Goal: Information Seeking & Learning: Stay updated

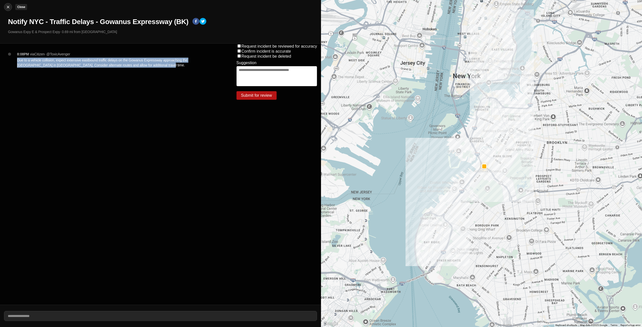
click at [10, 6] on img at bounding box center [8, 7] width 5 height 5
select select "*"
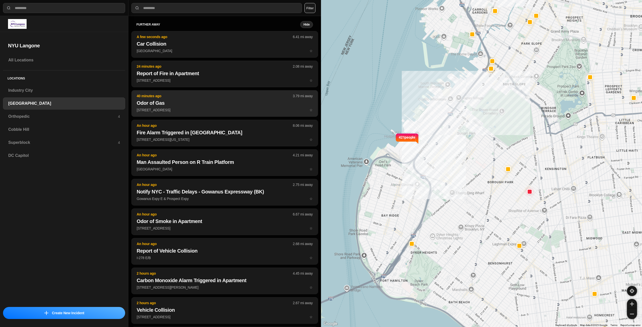
drag, startPoint x: 41, startPoint y: 90, endPoint x: 136, endPoint y: 129, distance: 102.3
click at [41, 90] on h3 "Industry City" at bounding box center [64, 91] width 112 height 6
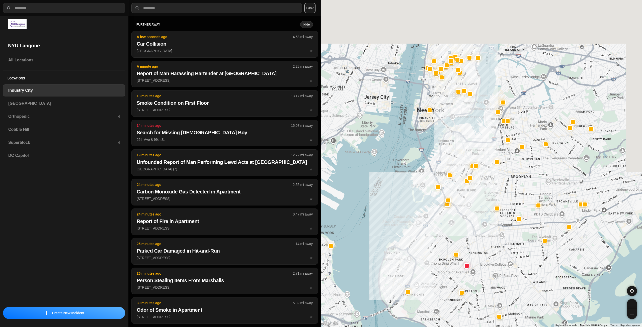
drag, startPoint x: 526, startPoint y: 147, endPoint x: 476, endPoint y: 200, distance: 72.2
click at [476, 200] on div at bounding box center [481, 163] width 321 height 327
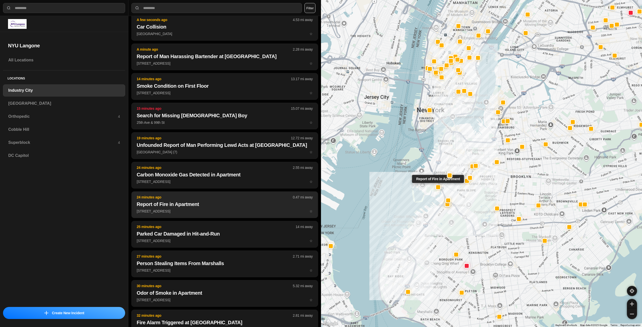
scroll to position [25, 0]
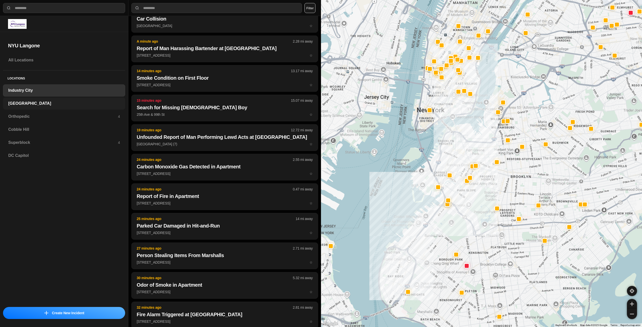
click at [11, 101] on h3 "[GEOGRAPHIC_DATA]" at bounding box center [64, 104] width 112 height 6
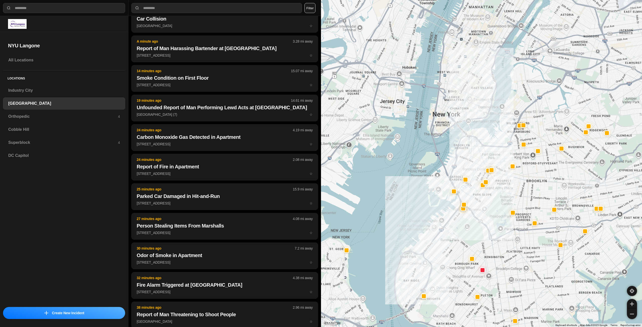
drag, startPoint x: 527, startPoint y: 98, endPoint x: 488, endPoint y: 207, distance: 115.7
click at [490, 206] on div at bounding box center [481, 163] width 321 height 327
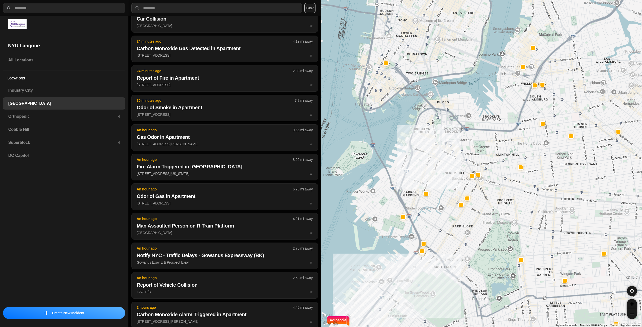
drag, startPoint x: 498, startPoint y: 102, endPoint x: 491, endPoint y: 164, distance: 62.8
click at [491, 165] on div "421 people" at bounding box center [481, 163] width 321 height 327
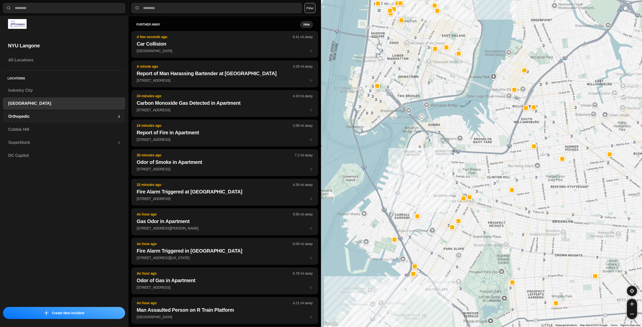
click at [87, 114] on h3 "Orthopedic" at bounding box center [63, 117] width 110 height 6
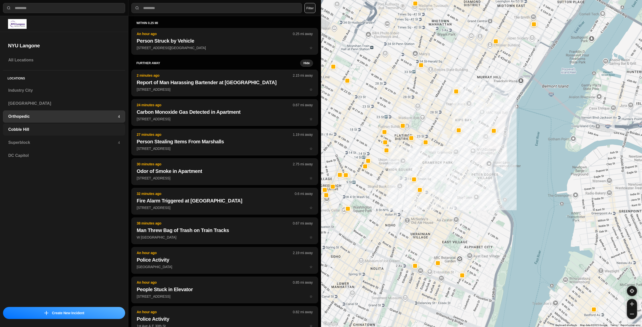
click at [102, 131] on h3 "Cobble Hill" at bounding box center [64, 130] width 112 height 6
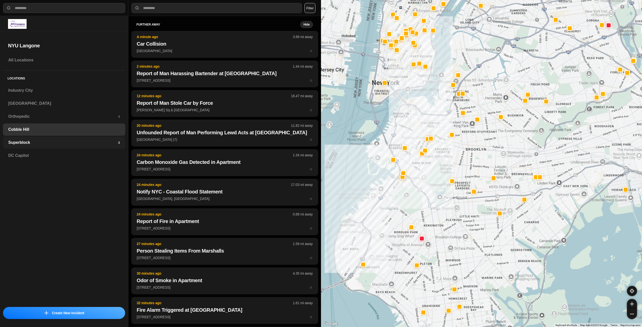
click at [70, 139] on div "Superblock 4" at bounding box center [64, 143] width 122 height 12
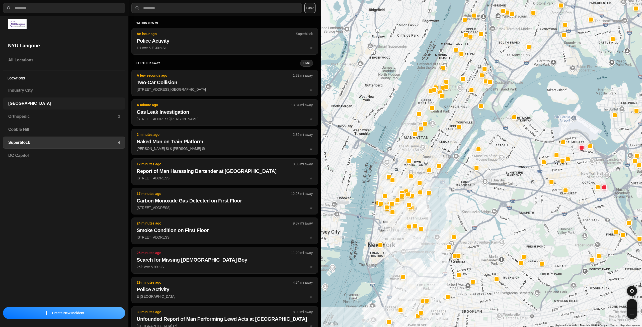
click at [36, 100] on div "[GEOGRAPHIC_DATA]" at bounding box center [64, 104] width 122 height 12
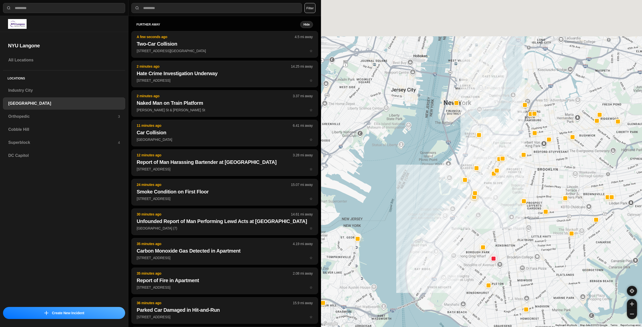
drag, startPoint x: 518, startPoint y: 101, endPoint x: 500, endPoint y: 203, distance: 104.2
click at [500, 203] on div at bounding box center [481, 163] width 321 height 327
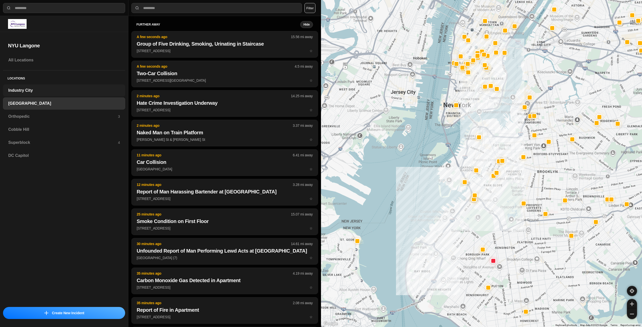
click at [65, 92] on h3 "Industry City" at bounding box center [64, 91] width 112 height 6
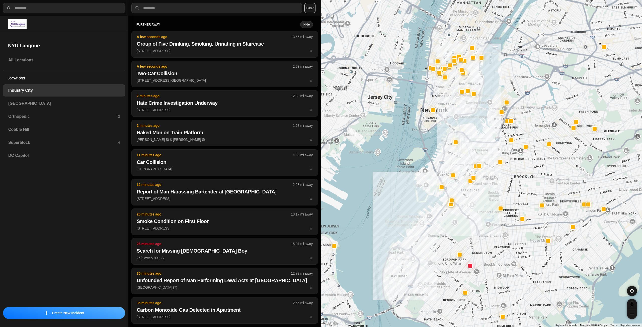
drag, startPoint x: 514, startPoint y: 156, endPoint x: 483, endPoint y: 202, distance: 55.4
click at [483, 202] on div at bounding box center [481, 163] width 321 height 327
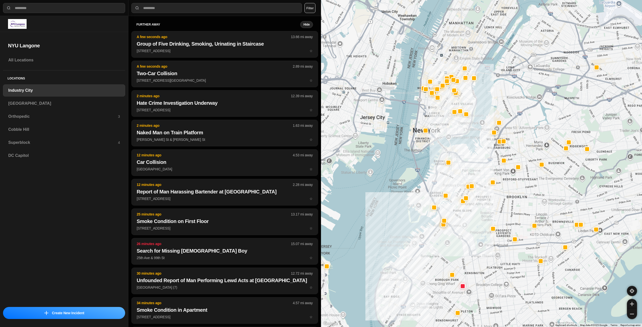
drag, startPoint x: 504, startPoint y: 185, endPoint x: 496, endPoint y: 205, distance: 21.4
click at [34, 101] on h3 "[GEOGRAPHIC_DATA]" at bounding box center [64, 104] width 112 height 6
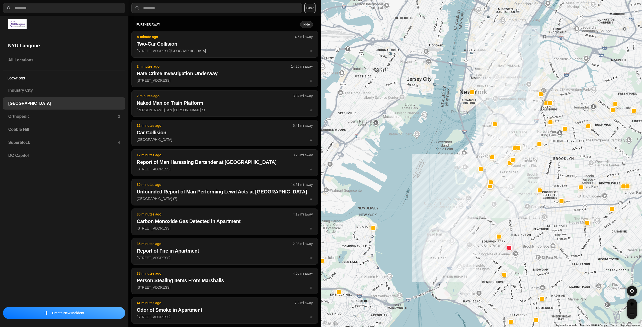
drag, startPoint x: 516, startPoint y: 99, endPoint x: 505, endPoint y: 185, distance: 86.4
click at [505, 185] on div at bounding box center [481, 163] width 321 height 327
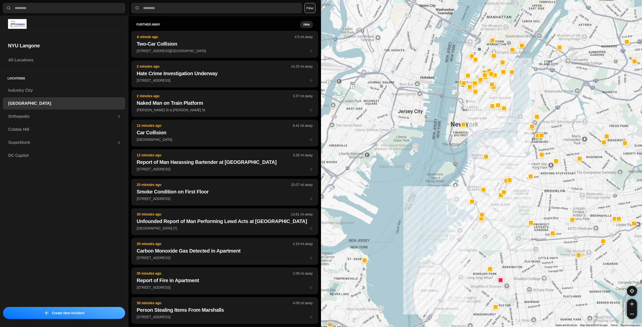
drag, startPoint x: 516, startPoint y: 93, endPoint x: 509, endPoint y: 130, distance: 37.8
click at [507, 126] on div at bounding box center [481, 163] width 321 height 327
click at [29, 116] on h3 "Orthopedic" at bounding box center [63, 117] width 110 height 6
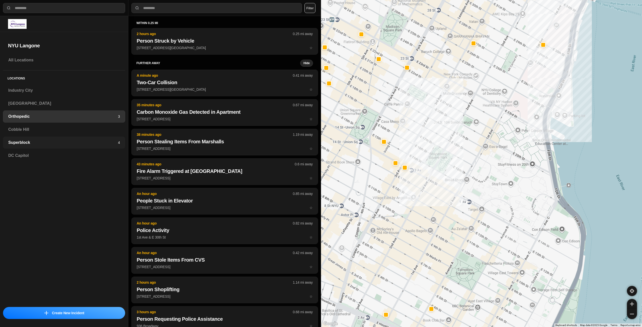
click at [48, 145] on h3 "Superblock" at bounding box center [63, 143] width 110 height 6
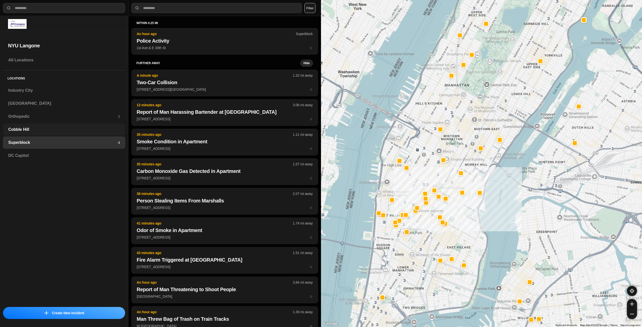
click at [40, 130] on h3 "Cobble Hill" at bounding box center [64, 130] width 112 height 6
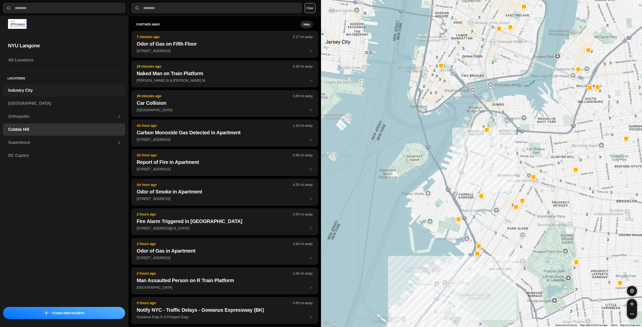
click at [36, 91] on h3 "Industry City" at bounding box center [64, 91] width 112 height 6
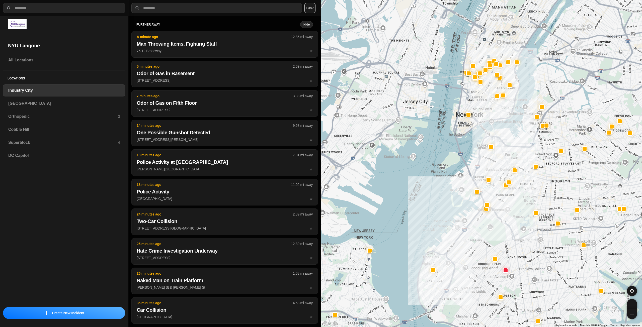
drag, startPoint x: 528, startPoint y: 145, endPoint x: 516, endPoint y: 195, distance: 51.1
click at [516, 195] on div at bounding box center [481, 163] width 321 height 327
click at [43, 103] on h3 "[GEOGRAPHIC_DATA]" at bounding box center [64, 104] width 112 height 6
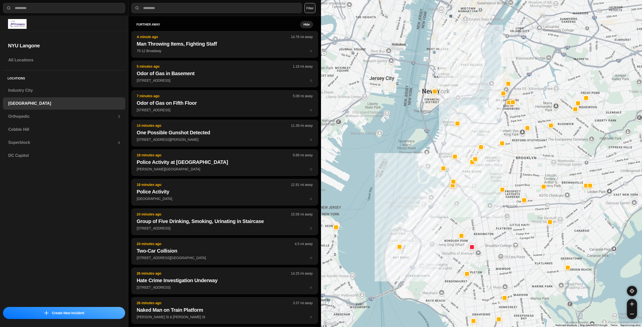
drag, startPoint x: 520, startPoint y: 116, endPoint x: 471, endPoint y: 196, distance: 93.8
click at [471, 196] on div at bounding box center [481, 163] width 321 height 327
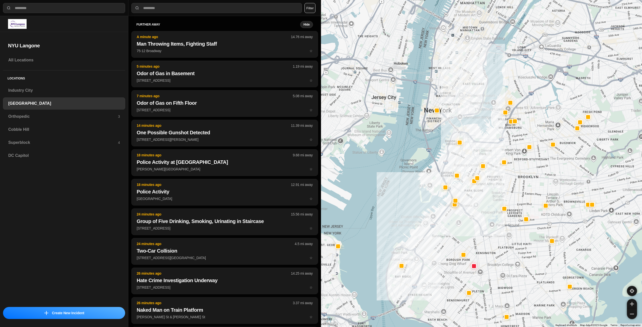
drag, startPoint x: 477, startPoint y: 120, endPoint x: 479, endPoint y: 140, distance: 19.9
click at [479, 140] on div at bounding box center [481, 163] width 321 height 327
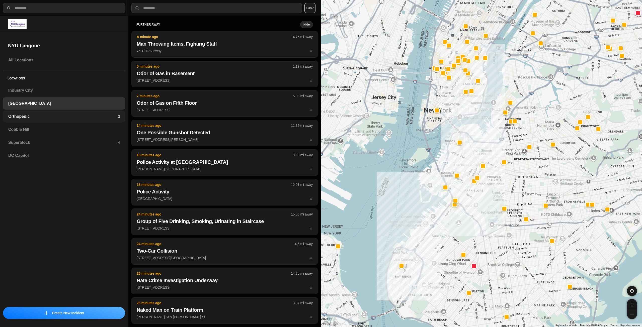
click at [66, 121] on div "Orthopedic 3" at bounding box center [64, 117] width 122 height 12
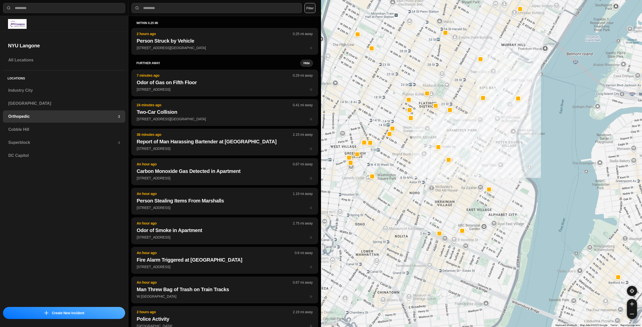
drag, startPoint x: 440, startPoint y: 233, endPoint x: 463, endPoint y: 211, distance: 31.4
click at [463, 211] on div at bounding box center [481, 163] width 321 height 327
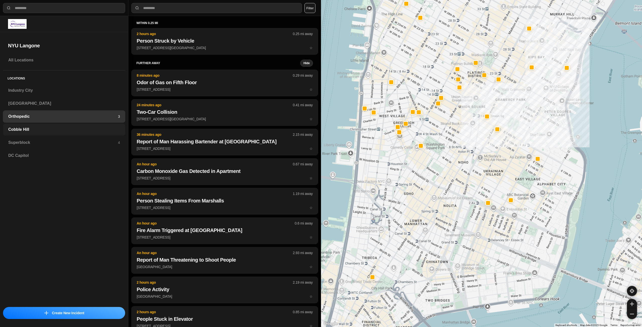
click at [56, 128] on h3 "Cobble Hill" at bounding box center [64, 130] width 112 height 6
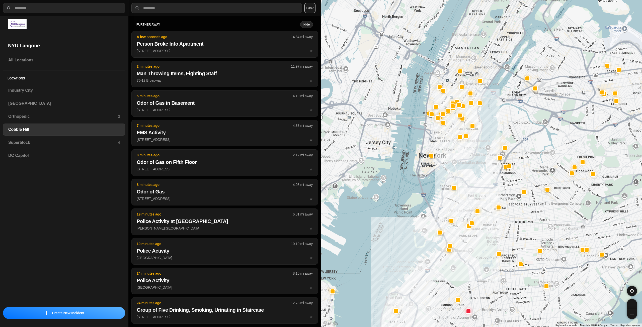
drag, startPoint x: 509, startPoint y: 119, endPoint x: 486, endPoint y: 173, distance: 58.2
click at [486, 173] on div at bounding box center [481, 163] width 321 height 327
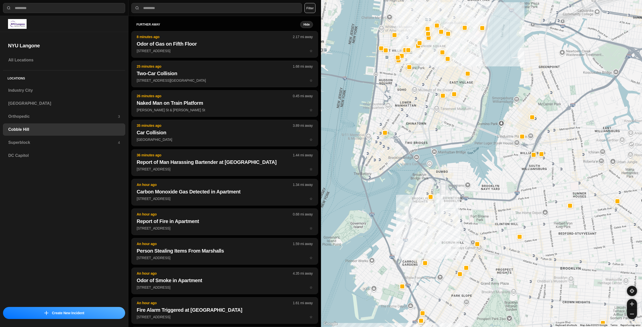
drag, startPoint x: 498, startPoint y: 166, endPoint x: 496, endPoint y: 188, distance: 21.9
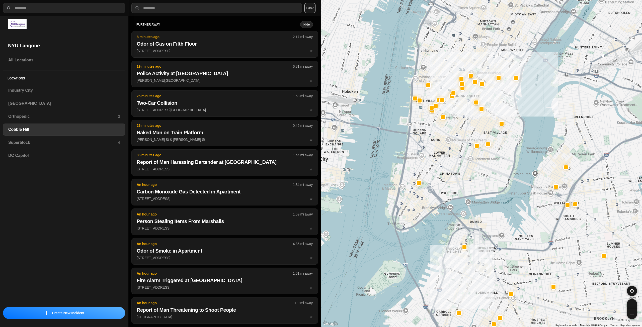
drag, startPoint x: 447, startPoint y: 136, endPoint x: 482, endPoint y: 187, distance: 61.9
click at [482, 187] on div at bounding box center [481, 163] width 321 height 327
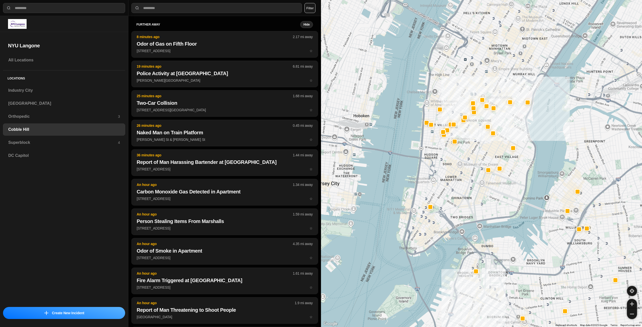
drag, startPoint x: 473, startPoint y: 174, endPoint x: 481, endPoint y: 197, distance: 25.0
click at [481, 197] on div at bounding box center [481, 163] width 321 height 327
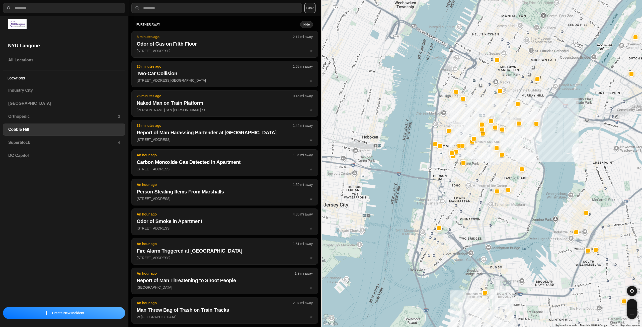
drag, startPoint x: 447, startPoint y: 171, endPoint x: 453, endPoint y: 183, distance: 13.5
click at [453, 183] on div at bounding box center [481, 163] width 321 height 327
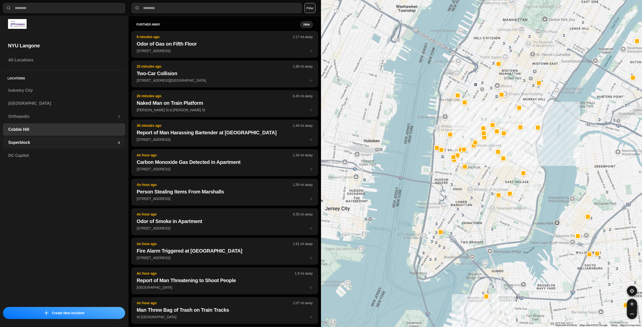
click at [28, 142] on h3 "Superblock" at bounding box center [63, 143] width 110 height 6
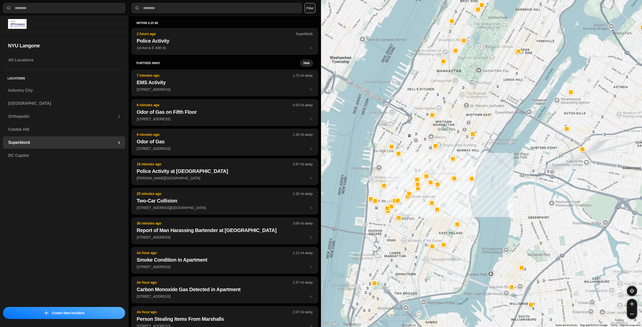
drag, startPoint x: 404, startPoint y: 241, endPoint x: 421, endPoint y: 224, distance: 23.2
click at [421, 224] on div at bounding box center [481, 163] width 321 height 327
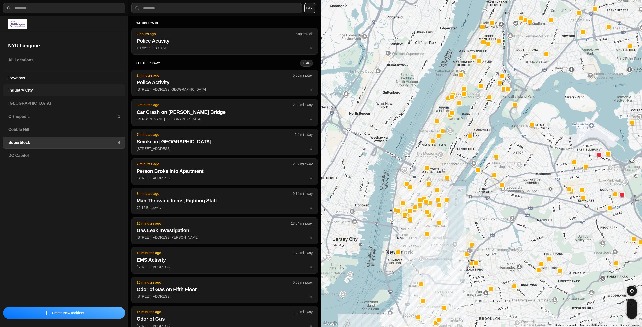
click at [50, 93] on h3 "Industry City" at bounding box center [64, 91] width 112 height 6
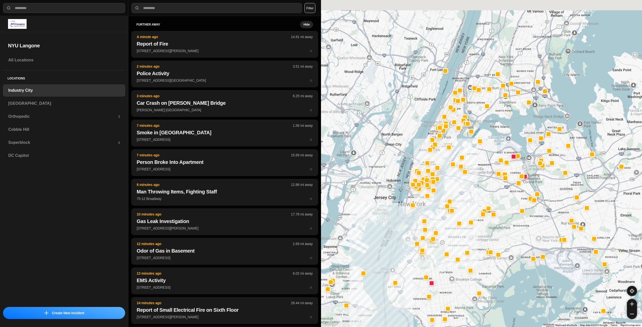
drag, startPoint x: 462, startPoint y: 171, endPoint x: 444, endPoint y: 237, distance: 68.0
click at [444, 237] on div at bounding box center [481, 163] width 321 height 327
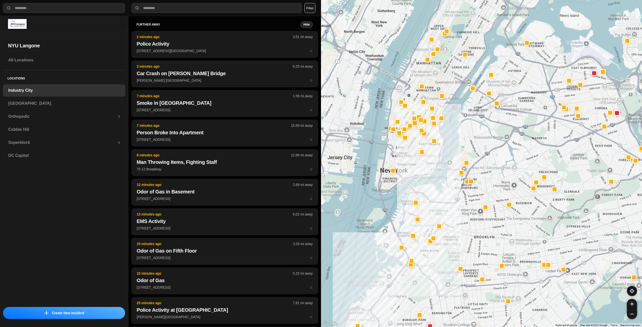
drag, startPoint x: 432, startPoint y: 247, endPoint x: 432, endPoint y: 274, distance: 27.1
click at [432, 274] on div at bounding box center [481, 163] width 321 height 327
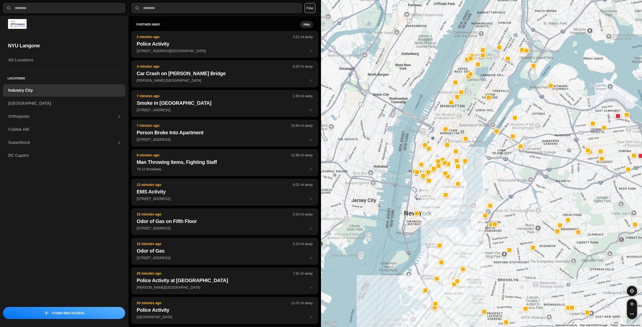
drag, startPoint x: 426, startPoint y: 212, endPoint x: 430, endPoint y: 218, distance: 7.7
click at [430, 218] on div at bounding box center [481, 163] width 321 height 327
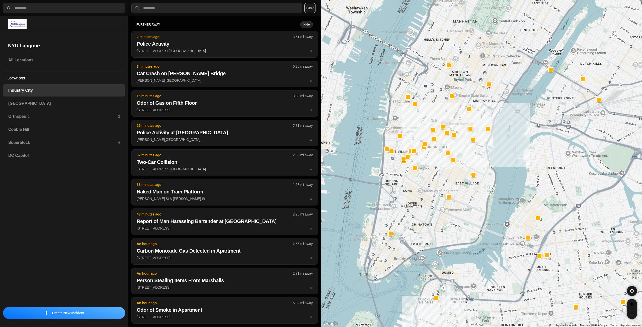
drag, startPoint x: 428, startPoint y: 210, endPoint x: 432, endPoint y: 232, distance: 22.1
click at [432, 232] on div "757 people" at bounding box center [481, 163] width 321 height 327
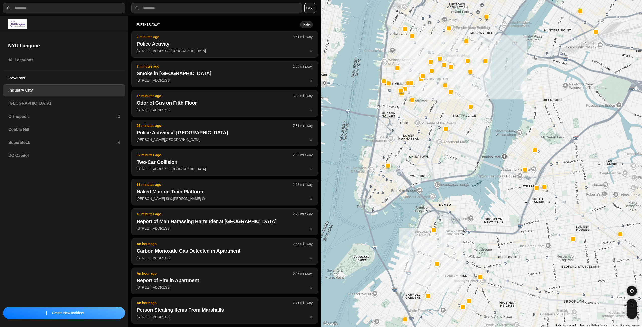
drag, startPoint x: 454, startPoint y: 262, endPoint x: 452, endPoint y: 206, distance: 55.7
click at [452, 206] on div "757 people" at bounding box center [481, 163] width 321 height 327
click at [43, 103] on h3 "[GEOGRAPHIC_DATA]" at bounding box center [64, 104] width 112 height 6
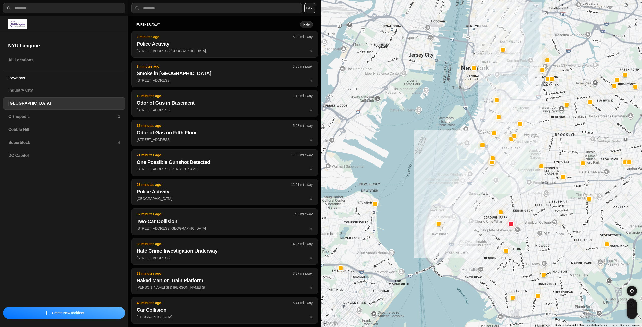
drag, startPoint x: 516, startPoint y: 142, endPoint x: 511, endPoint y: 189, distance: 47.5
click at [511, 189] on div at bounding box center [481, 163] width 321 height 327
click at [45, 116] on h3 "Orthopedic" at bounding box center [63, 117] width 110 height 6
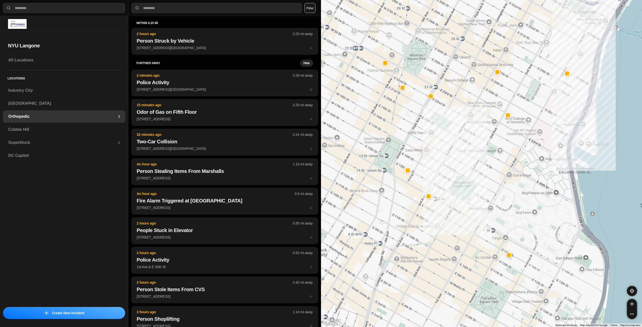
drag, startPoint x: 402, startPoint y: 139, endPoint x: 450, endPoint y: 142, distance: 47.7
click at [450, 142] on div at bounding box center [481, 163] width 321 height 327
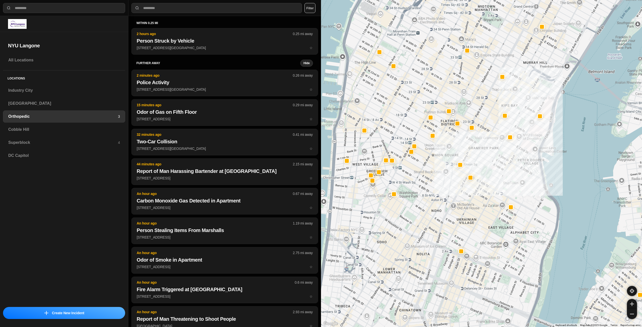
drag, startPoint x: 445, startPoint y: 230, endPoint x: 466, endPoint y: 221, distance: 23.5
click at [466, 221] on div at bounding box center [481, 163] width 321 height 327
click at [79, 130] on h3 "Cobble Hill" at bounding box center [64, 130] width 112 height 6
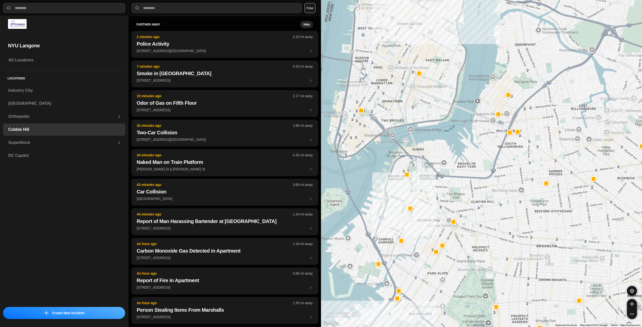
drag, startPoint x: 445, startPoint y: 123, endPoint x: 442, endPoint y: 191, distance: 68.0
click at [442, 191] on div at bounding box center [481, 163] width 321 height 327
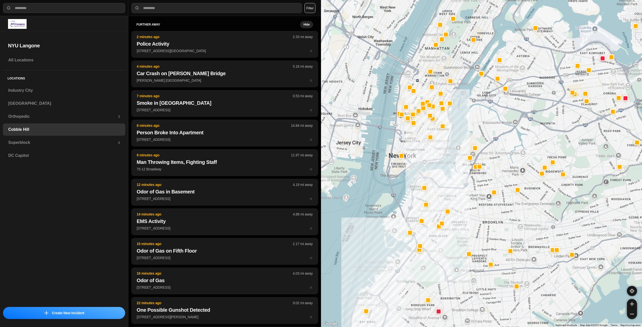
drag, startPoint x: 442, startPoint y: 177, endPoint x: 441, endPoint y: 209, distance: 31.6
click at [441, 209] on div at bounding box center [481, 163] width 321 height 327
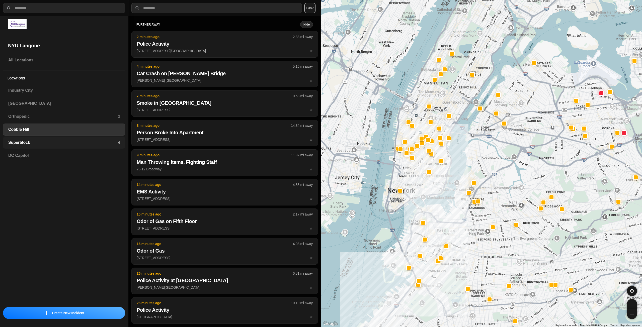
click at [31, 139] on div "Superblock 4" at bounding box center [64, 143] width 122 height 12
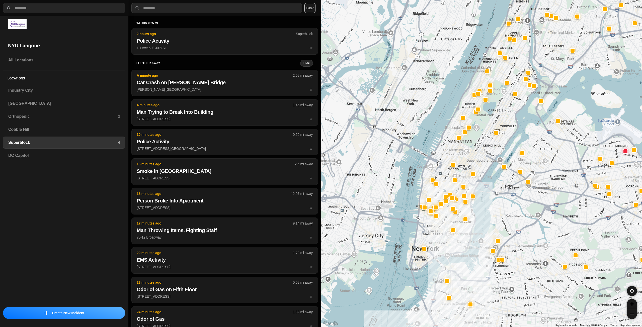
drag, startPoint x: 446, startPoint y: 255, endPoint x: 464, endPoint y: 232, distance: 29.5
click at [464, 232] on div at bounding box center [481, 163] width 321 height 327
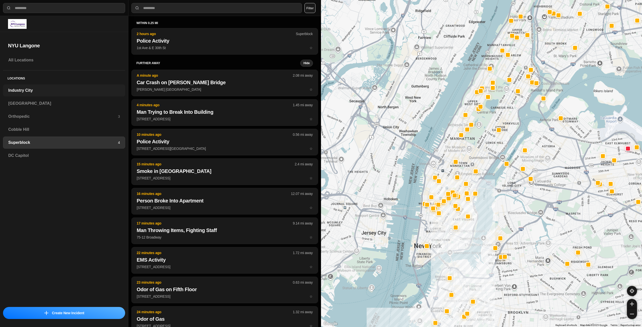
click at [30, 92] on h3 "Industry City" at bounding box center [64, 91] width 112 height 6
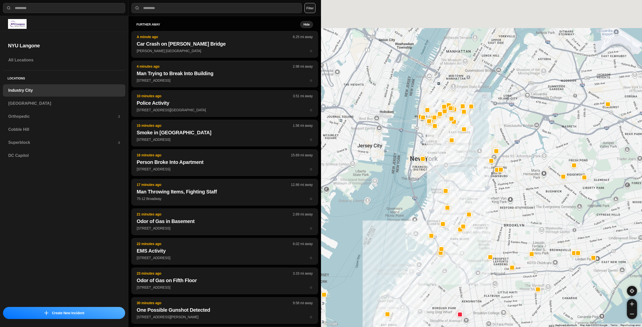
drag, startPoint x: 472, startPoint y: 170, endPoint x: 460, endPoint y: 214, distance: 46.3
click at [460, 214] on div at bounding box center [481, 163] width 321 height 327
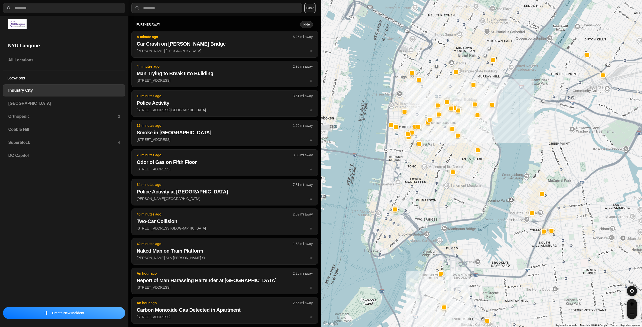
drag, startPoint x: 459, startPoint y: 186, endPoint x: 467, endPoint y: 202, distance: 18.0
click at [467, 202] on div "757 people" at bounding box center [481, 163] width 321 height 327
click at [71, 101] on h3 "[GEOGRAPHIC_DATA]" at bounding box center [64, 104] width 112 height 6
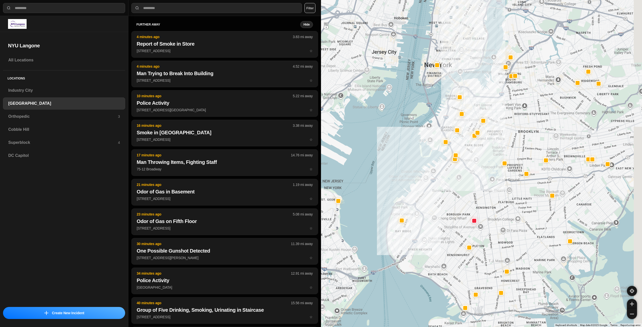
drag, startPoint x: 491, startPoint y: 129, endPoint x: 459, endPoint y: 197, distance: 75.2
click at [459, 197] on div at bounding box center [481, 163] width 321 height 327
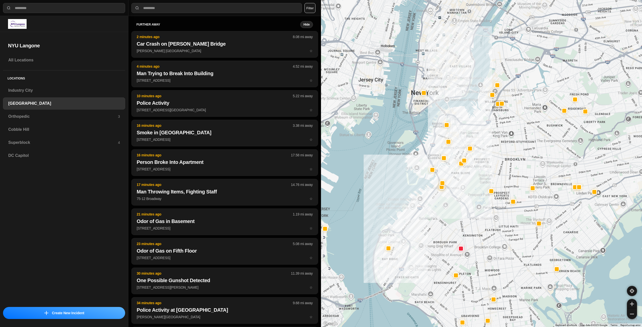
drag, startPoint x: 475, startPoint y: 119, endPoint x: 475, endPoint y: 149, distance: 30.6
click at [475, 149] on div at bounding box center [481, 163] width 321 height 327
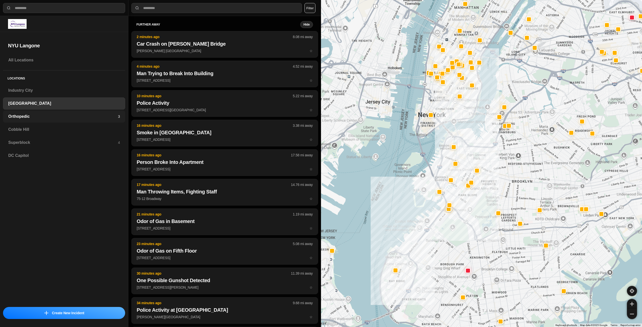
click at [48, 113] on div "Orthopedic 3" at bounding box center [64, 117] width 122 height 12
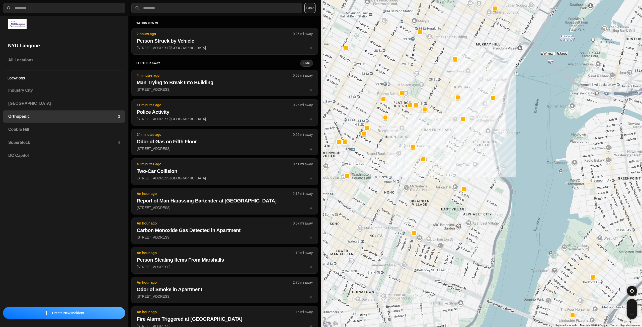
drag, startPoint x: 410, startPoint y: 219, endPoint x: 448, endPoint y: 202, distance: 41.8
click at [448, 202] on div at bounding box center [481, 163] width 321 height 327
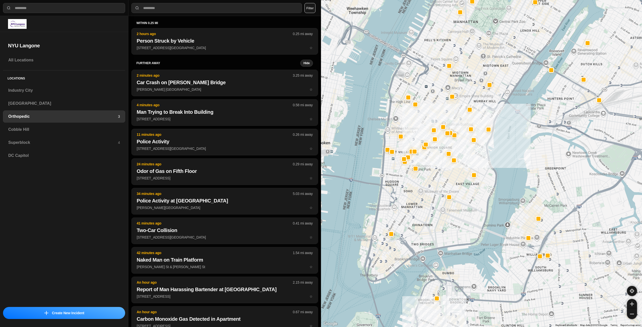
drag, startPoint x: 450, startPoint y: 191, endPoint x: 454, endPoint y: 181, distance: 11.1
click at [454, 181] on div at bounding box center [481, 163] width 321 height 327
click at [53, 127] on h3 "Cobble Hill" at bounding box center [64, 130] width 112 height 6
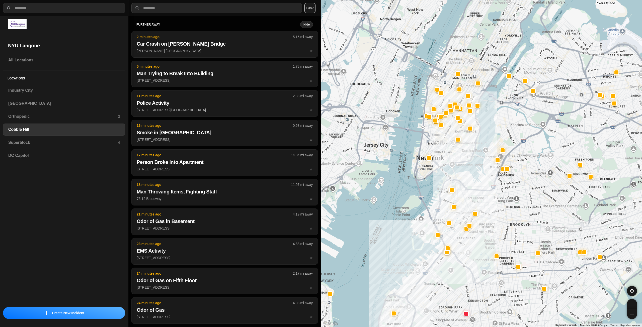
drag, startPoint x: 480, startPoint y: 134, endPoint x: 474, endPoint y: 180, distance: 46.3
click at [474, 180] on div at bounding box center [481, 163] width 321 height 327
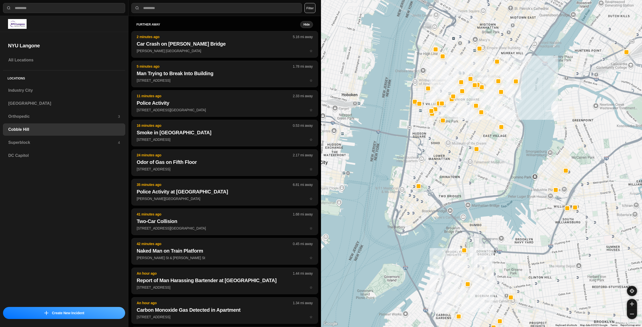
drag, startPoint x: 446, startPoint y: 138, endPoint x: 471, endPoint y: 187, distance: 54.2
click at [471, 187] on div at bounding box center [481, 163] width 321 height 327
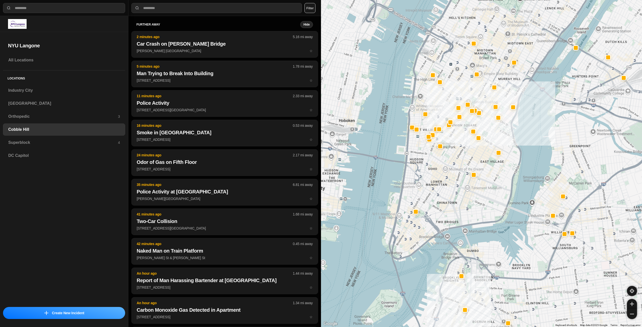
drag, startPoint x: 466, startPoint y: 146, endPoint x: 464, endPoint y: 156, distance: 9.7
click at [464, 156] on div at bounding box center [481, 163] width 321 height 327
click at [58, 142] on h3 "Superblock" at bounding box center [63, 143] width 110 height 6
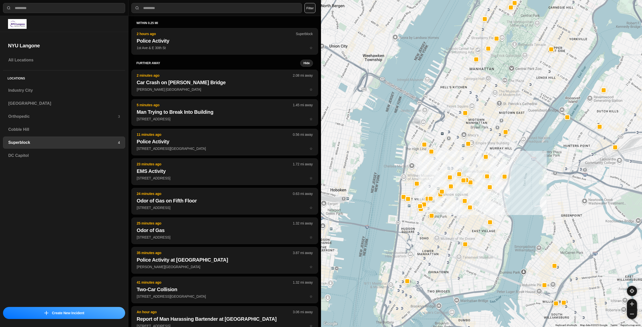
drag, startPoint x: 402, startPoint y: 254, endPoint x: 449, endPoint y: 227, distance: 54.3
click at [449, 227] on div at bounding box center [481, 163] width 321 height 327
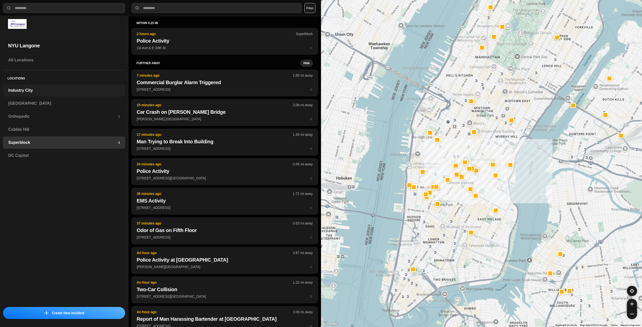
click at [37, 92] on h3 "Industry City" at bounding box center [64, 91] width 112 height 6
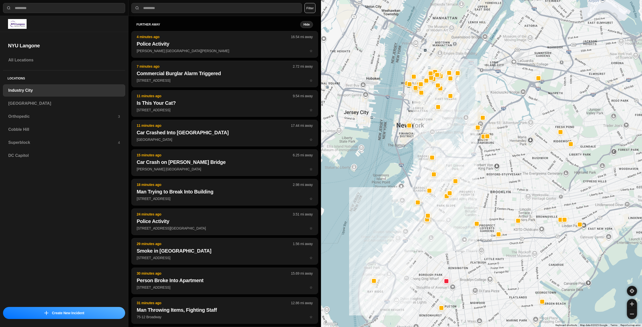
drag, startPoint x: 527, startPoint y: 134, endPoint x: 475, endPoint y: 199, distance: 83.5
click at [475, 199] on div at bounding box center [481, 163] width 321 height 327
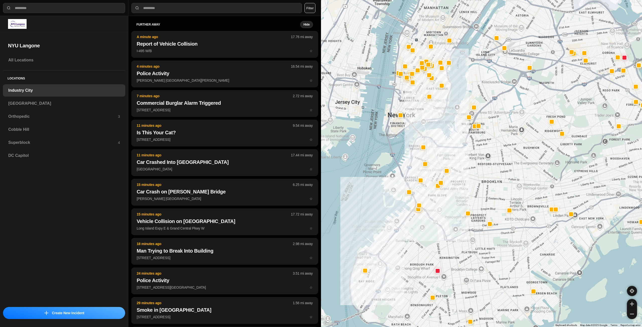
drag, startPoint x: 454, startPoint y: 117, endPoint x: 457, endPoint y: 156, distance: 38.7
click at [457, 156] on div at bounding box center [481, 163] width 321 height 327
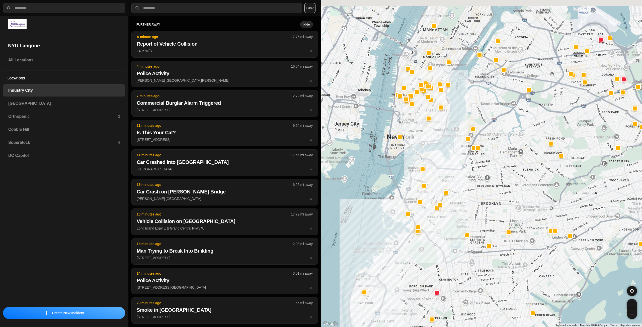
drag, startPoint x: 448, startPoint y: 134, endPoint x: 447, endPoint y: 160, distance: 26.1
click at [447, 160] on div at bounding box center [481, 163] width 321 height 327
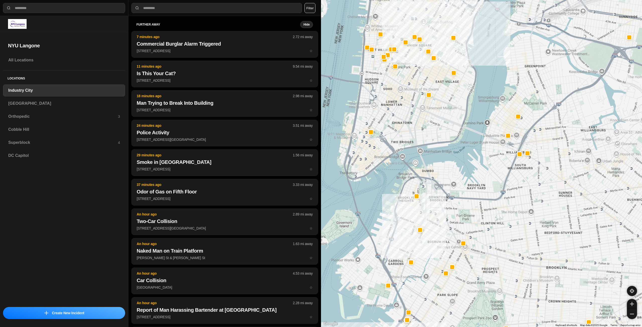
drag, startPoint x: 479, startPoint y: 186, endPoint x: 485, endPoint y: 190, distance: 7.0
click at [485, 190] on div "757 people" at bounding box center [481, 163] width 321 height 327
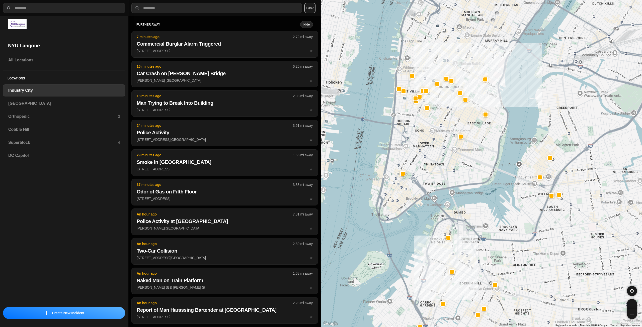
drag, startPoint x: 449, startPoint y: 159, endPoint x: 452, endPoint y: 162, distance: 4.3
click at [452, 162] on div "757 people" at bounding box center [481, 163] width 321 height 327
click at [56, 107] on div "[GEOGRAPHIC_DATA]" at bounding box center [64, 104] width 122 height 12
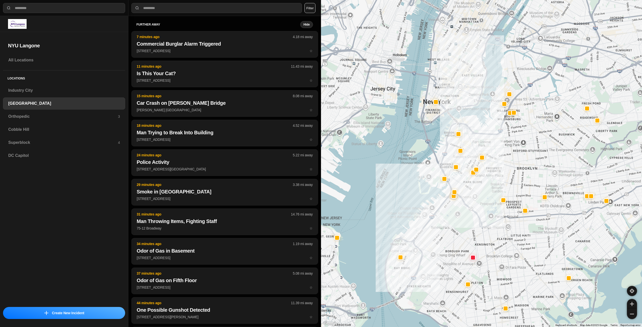
drag, startPoint x: 508, startPoint y: 114, endPoint x: 470, endPoint y: 207, distance: 101.2
click at [470, 207] on div at bounding box center [481, 163] width 321 height 327
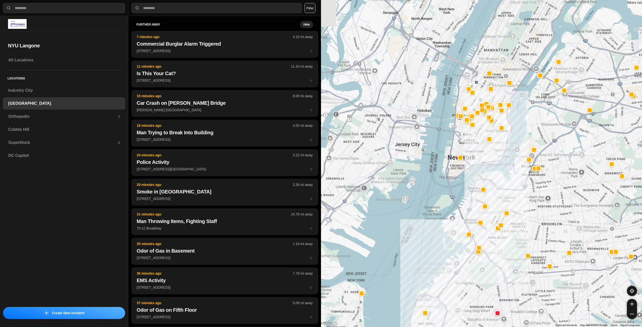
drag, startPoint x: 477, startPoint y: 111, endPoint x: 490, endPoint y: 166, distance: 56.6
click at [490, 166] on div at bounding box center [481, 163] width 321 height 327
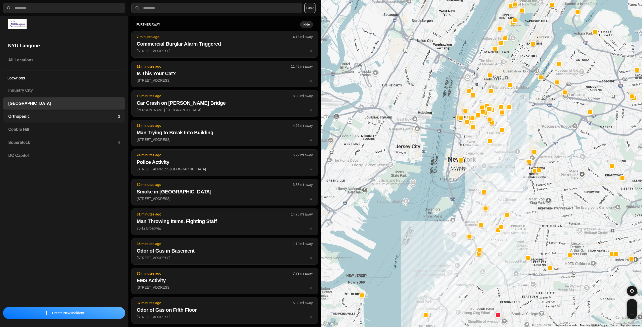
click at [60, 119] on h3 "Orthopedic" at bounding box center [63, 117] width 110 height 6
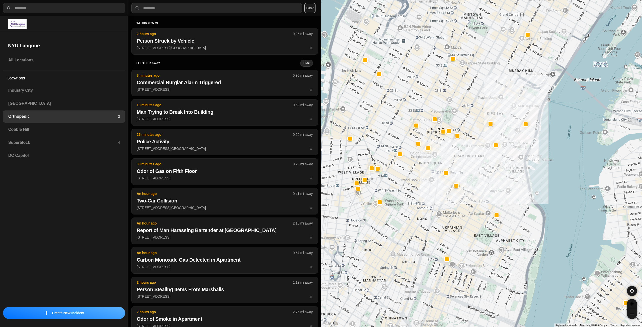
drag, startPoint x: 450, startPoint y: 221, endPoint x: 475, endPoint y: 205, distance: 29.6
click at [475, 205] on div at bounding box center [481, 163] width 321 height 327
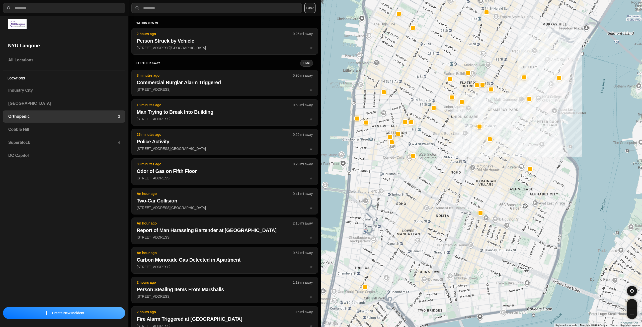
drag, startPoint x: 453, startPoint y: 213, endPoint x: 474, endPoint y: 176, distance: 42.8
click at [474, 176] on div at bounding box center [481, 163] width 321 height 327
click at [32, 129] on h3 "Cobble Hill" at bounding box center [64, 130] width 112 height 6
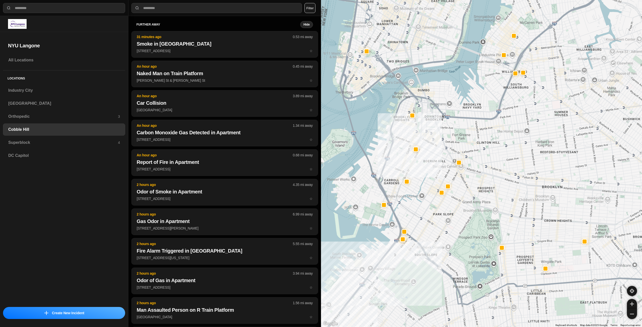
drag, startPoint x: 449, startPoint y: 139, endPoint x: 443, endPoint y: 150, distance: 12.0
click at [443, 150] on div at bounding box center [481, 163] width 321 height 327
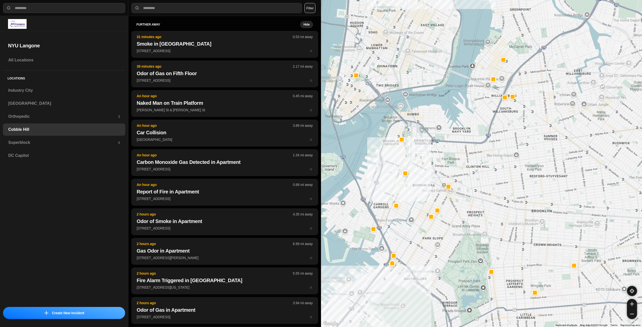
click at [438, 149] on div at bounding box center [481, 163] width 321 height 327
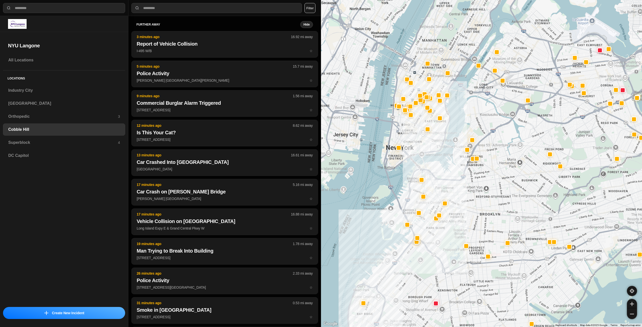
drag, startPoint x: 410, startPoint y: 110, endPoint x: 413, endPoint y: 157, distance: 47.5
click at [413, 157] on div at bounding box center [481, 163] width 321 height 327
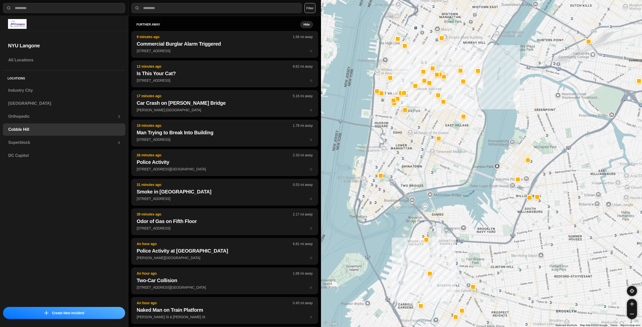
drag, startPoint x: 413, startPoint y: 142, endPoint x: 416, endPoint y: 156, distance: 14.7
click at [416, 156] on div at bounding box center [481, 163] width 321 height 327
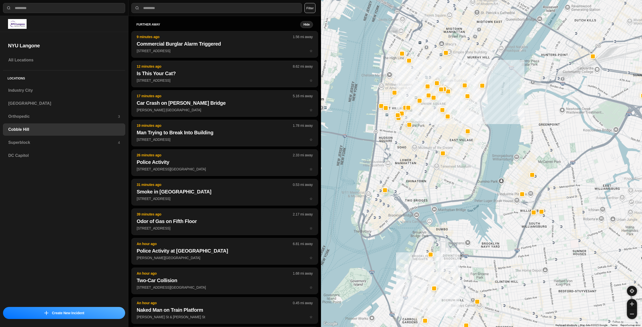
drag, startPoint x: 407, startPoint y: 150, endPoint x: 411, endPoint y: 166, distance: 16.4
click at [411, 166] on div at bounding box center [481, 163] width 321 height 327
select select "*"
click at [70, 144] on h3 "Superblock" at bounding box center [63, 143] width 110 height 6
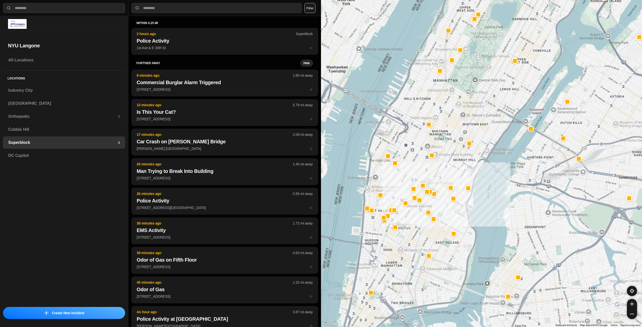
drag, startPoint x: 440, startPoint y: 273, endPoint x: 448, endPoint y: 256, distance: 19.2
click at [448, 256] on div at bounding box center [481, 163] width 321 height 327
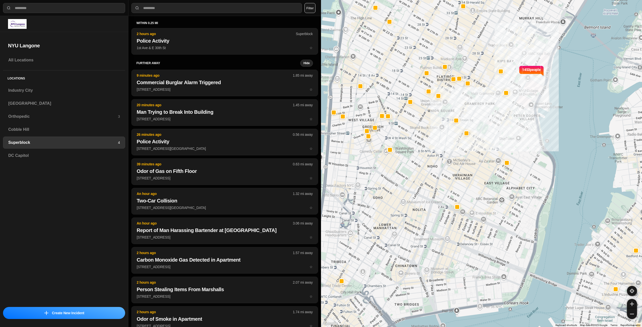
drag, startPoint x: 453, startPoint y: 252, endPoint x: 496, endPoint y: 229, distance: 48.4
click at [496, 229] on div "1453 people" at bounding box center [481, 163] width 321 height 327
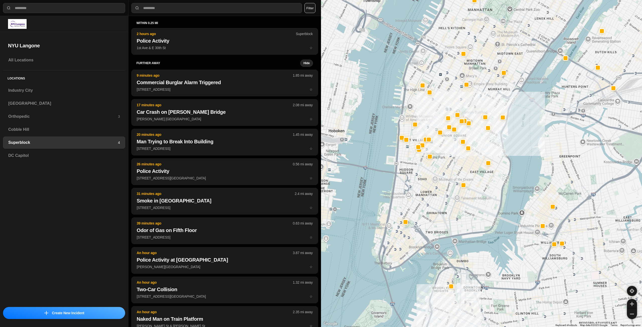
drag, startPoint x: 509, startPoint y: 275, endPoint x: 496, endPoint y: 239, distance: 38.5
click at [28, 91] on h3 "Industry City" at bounding box center [64, 91] width 112 height 6
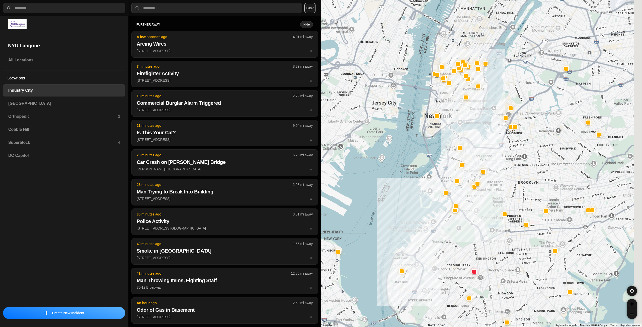
drag, startPoint x: 509, startPoint y: 182, endPoint x: 494, endPoint y: 208, distance: 30.9
click at [494, 209] on div at bounding box center [481, 163] width 321 height 327
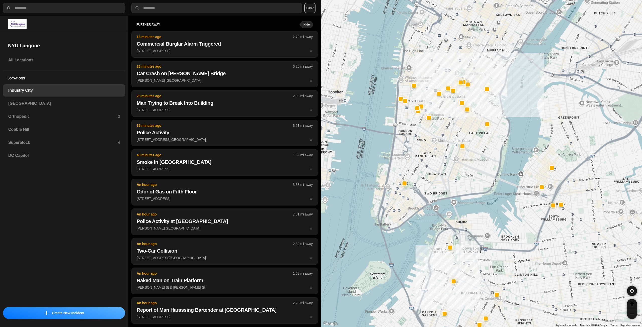
drag, startPoint x: 455, startPoint y: 143, endPoint x: 453, endPoint y: 157, distance: 13.4
click at [453, 157] on div "757 people" at bounding box center [481, 163] width 321 height 327
click at [33, 104] on h3 "[GEOGRAPHIC_DATA]" at bounding box center [64, 104] width 112 height 6
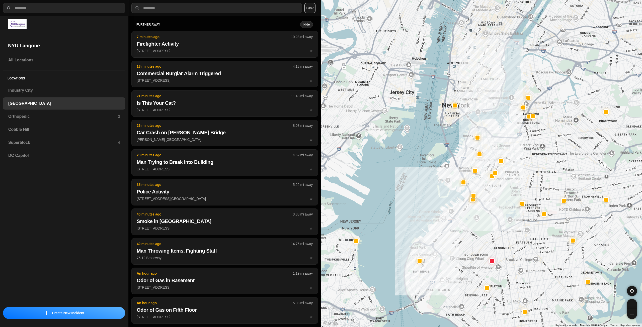
drag, startPoint x: 553, startPoint y: 89, endPoint x: 507, endPoint y: 189, distance: 110.4
click at [508, 192] on div at bounding box center [481, 163] width 321 height 327
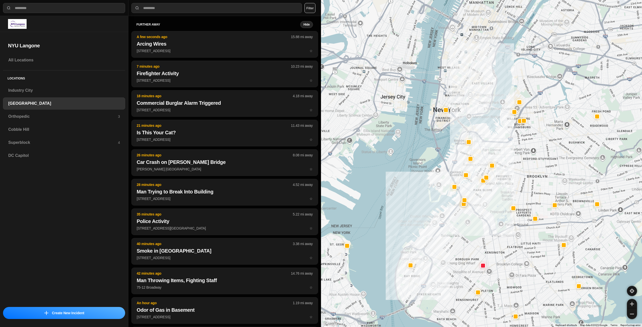
drag, startPoint x: 502, startPoint y: 144, endPoint x: 491, endPoint y: 166, distance: 24.4
click at [491, 166] on div at bounding box center [481, 163] width 321 height 327
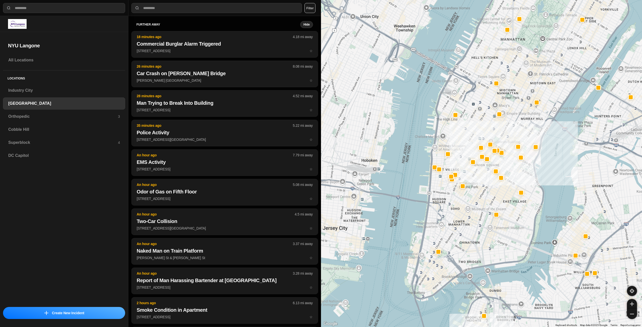
drag, startPoint x: 442, startPoint y: 108, endPoint x: 480, endPoint y: 214, distance: 113.3
click at [480, 215] on div "421 people" at bounding box center [481, 163] width 321 height 327
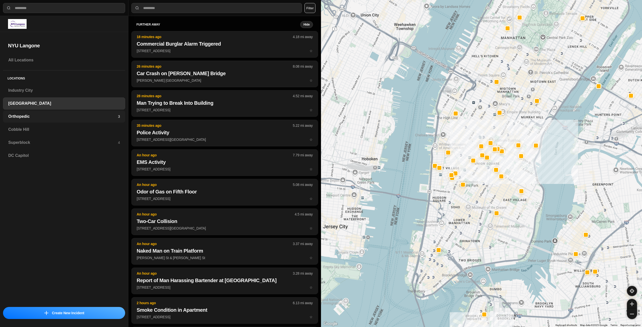
click at [70, 119] on h3 "Orthopedic" at bounding box center [63, 117] width 110 height 6
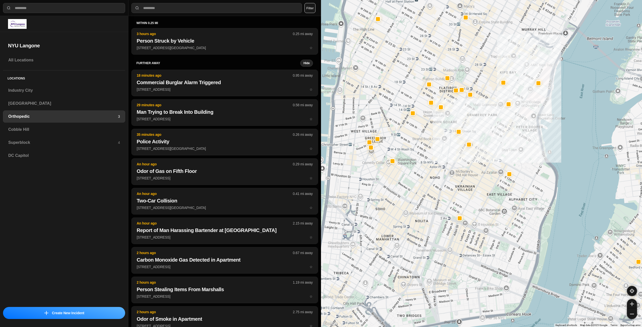
drag, startPoint x: 434, startPoint y: 242, endPoint x: 472, endPoint y: 205, distance: 53.2
click at [472, 205] on div at bounding box center [481, 163] width 321 height 327
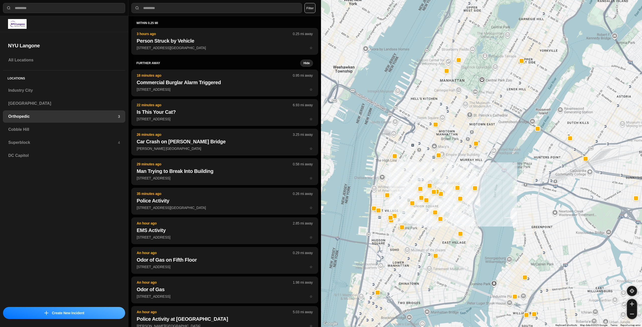
drag, startPoint x: 526, startPoint y: 199, endPoint x: 539, endPoint y: 246, distance: 48.5
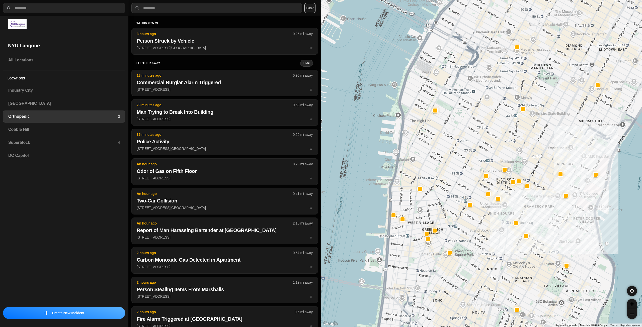
drag, startPoint x: 404, startPoint y: 193, endPoint x: 472, endPoint y: 230, distance: 77.4
click at [471, 231] on div at bounding box center [481, 163] width 321 height 327
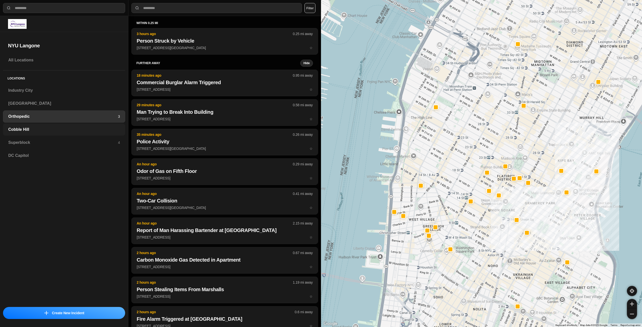
click at [75, 131] on h3 "Cobble Hill" at bounding box center [64, 130] width 112 height 6
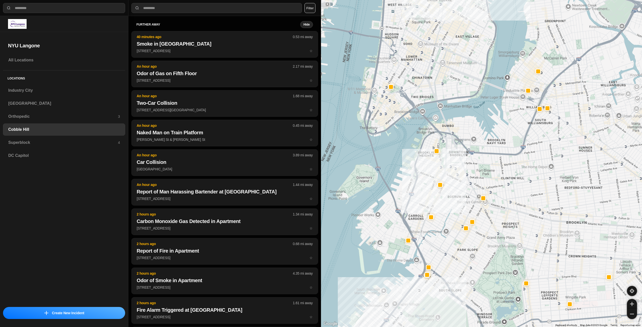
drag, startPoint x: 503, startPoint y: 107, endPoint x: 498, endPoint y: 152, distance: 45.6
click at [498, 152] on div at bounding box center [481, 163] width 321 height 327
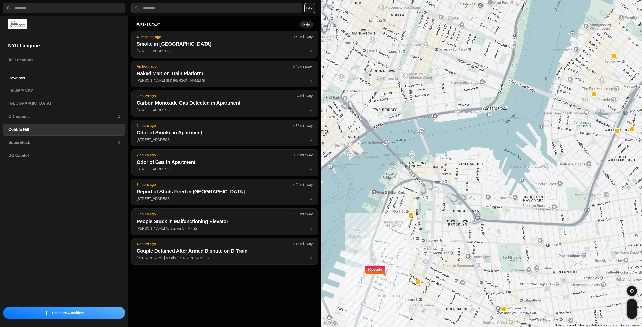
drag, startPoint x: 437, startPoint y: 143, endPoint x: 480, endPoint y: 188, distance: 63.2
click at [479, 191] on div "30 people" at bounding box center [481, 163] width 321 height 327
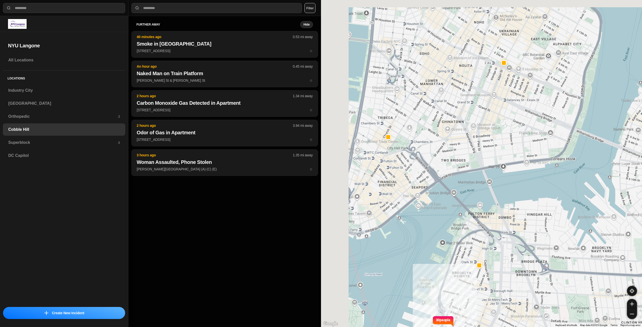
drag, startPoint x: 445, startPoint y: 132, endPoint x: 501, endPoint y: 161, distance: 63.5
click at [501, 163] on div "30 people" at bounding box center [481, 163] width 321 height 327
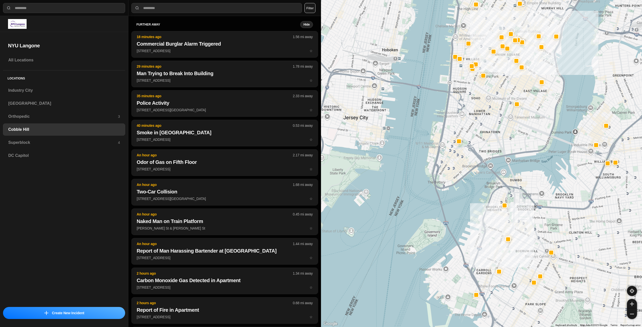
drag, startPoint x: 580, startPoint y: 216, endPoint x: 560, endPoint y: 183, distance: 38.5
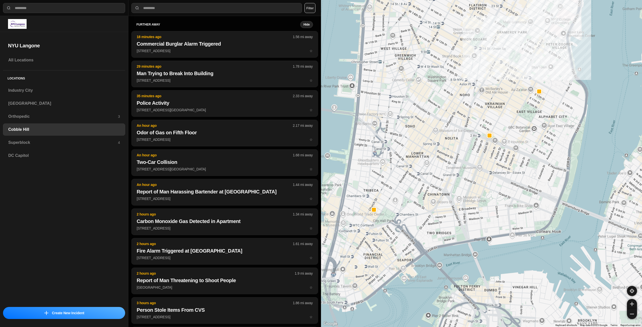
drag, startPoint x: 463, startPoint y: 171, endPoint x: 461, endPoint y: 183, distance: 12.5
click at [461, 183] on div "30 people" at bounding box center [481, 163] width 321 height 327
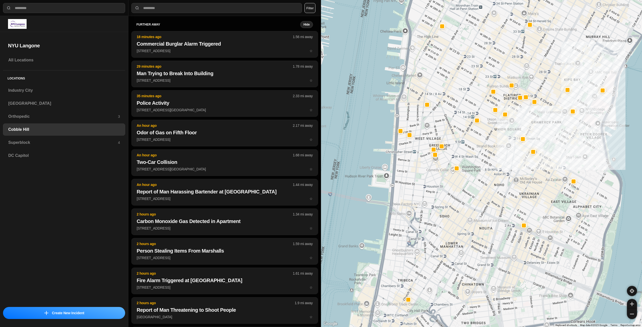
drag, startPoint x: 435, startPoint y: 213, endPoint x: 479, endPoint y: 230, distance: 47.7
click at [479, 233] on div "30 people" at bounding box center [481, 163] width 321 height 327
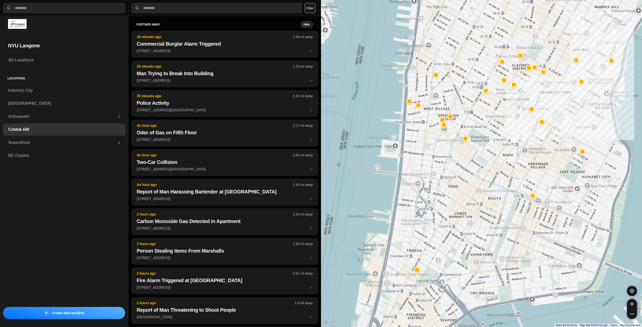
drag, startPoint x: 472, startPoint y: 257, endPoint x: 483, endPoint y: 223, distance: 35.9
click at [483, 223] on div "30 people" at bounding box center [481, 163] width 321 height 327
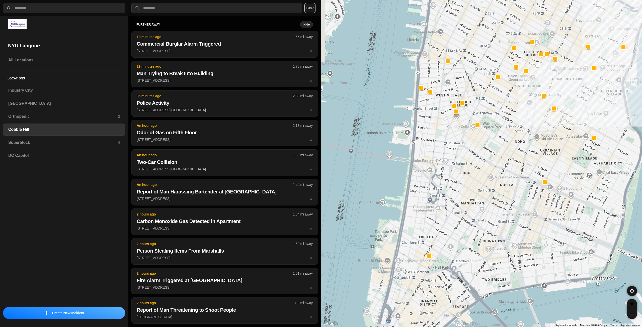
drag, startPoint x: 478, startPoint y: 255, endPoint x: 492, endPoint y: 243, distance: 18.4
click at [491, 243] on div "30 people" at bounding box center [481, 163] width 321 height 327
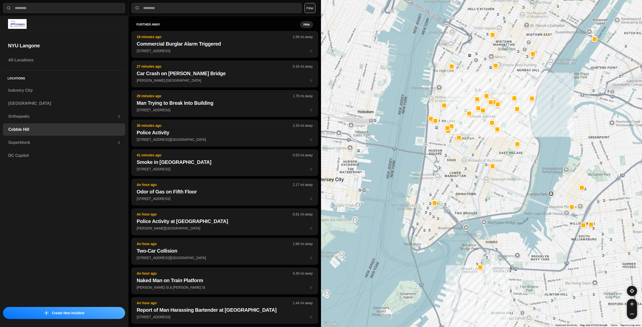
drag, startPoint x: 548, startPoint y: 224, endPoint x: 524, endPoint y: 197, distance: 36.0
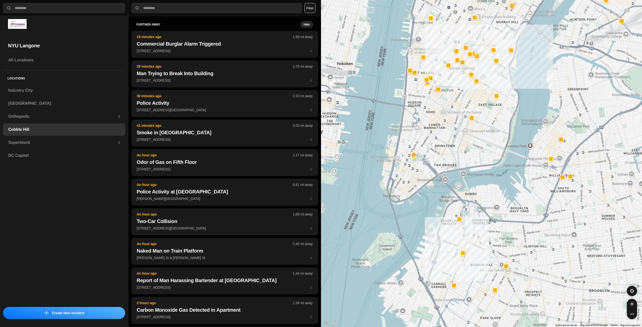
drag, startPoint x: 534, startPoint y: 234, endPoint x: 525, endPoint y: 208, distance: 26.7
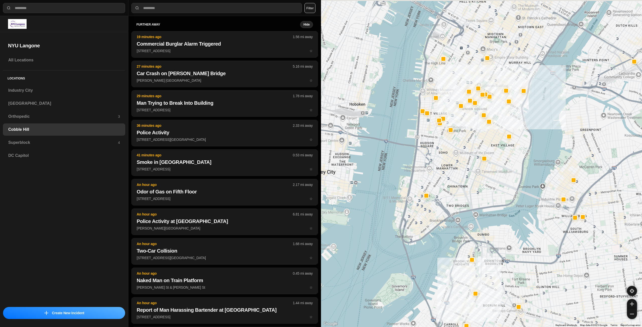
drag, startPoint x: 466, startPoint y: 145, endPoint x: 484, endPoint y: 202, distance: 60.2
click at [484, 202] on div at bounding box center [481, 163] width 321 height 327
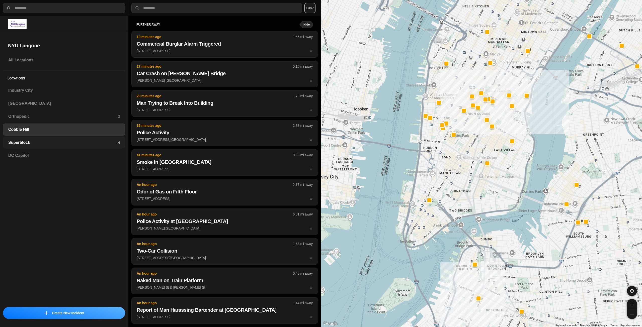
click at [71, 139] on div "Superblock 4" at bounding box center [64, 143] width 122 height 12
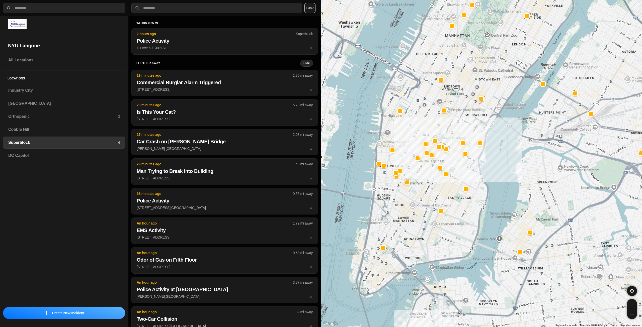
drag, startPoint x: 409, startPoint y: 292, endPoint x: 425, endPoint y: 229, distance: 64.3
click at [425, 229] on div at bounding box center [481, 163] width 321 height 327
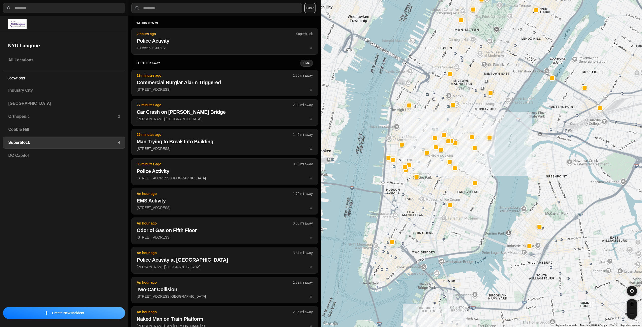
drag, startPoint x: 427, startPoint y: 231, endPoint x: 451, endPoint y: 216, distance: 27.8
click at [451, 216] on div at bounding box center [481, 163] width 321 height 327
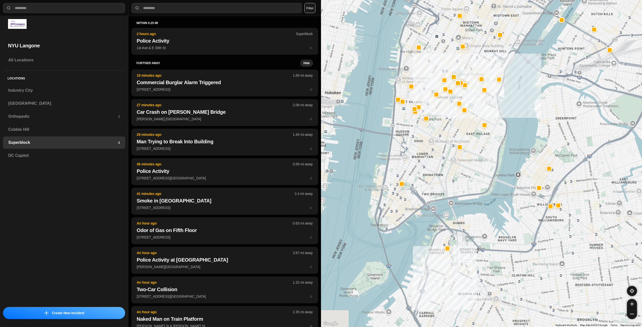
drag, startPoint x: 527, startPoint y: 252, endPoint x: 527, endPoint y: 215, distance: 36.9
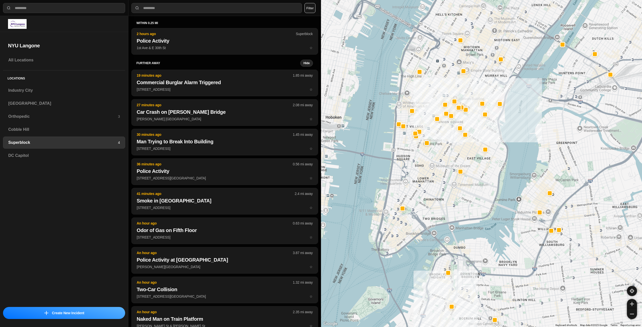
drag, startPoint x: 576, startPoint y: 205, endPoint x: 511, endPoint y: 188, distance: 66.6
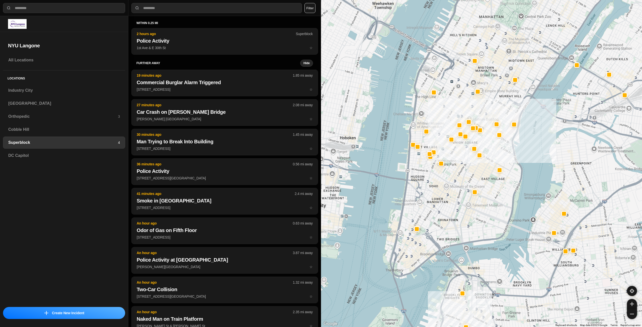
drag, startPoint x: 450, startPoint y: 191, endPoint x: 460, endPoint y: 201, distance: 14.4
click at [459, 205] on div at bounding box center [481, 163] width 321 height 327
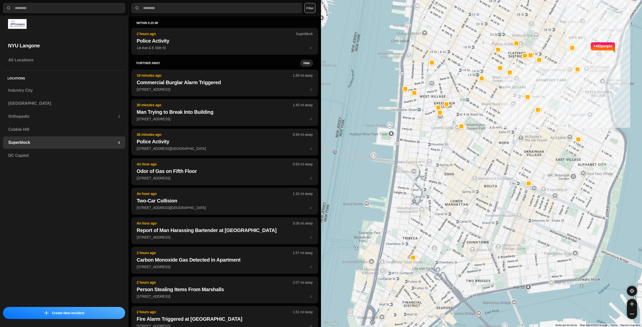
drag, startPoint x: 432, startPoint y: 186, endPoint x: 474, endPoint y: 180, distance: 43.0
click at [474, 180] on div "1453 people" at bounding box center [481, 163] width 321 height 327
click at [43, 90] on h3 "Industry City" at bounding box center [64, 91] width 112 height 6
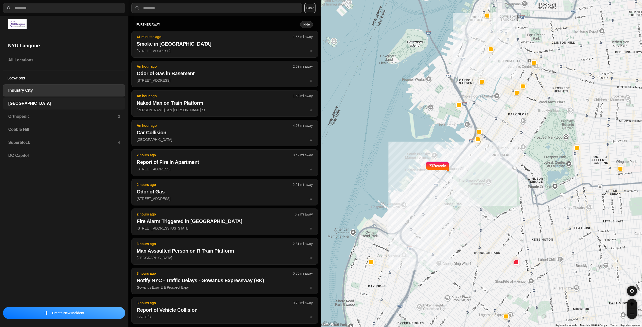
click at [36, 102] on h3 "[GEOGRAPHIC_DATA]" at bounding box center [64, 104] width 112 height 6
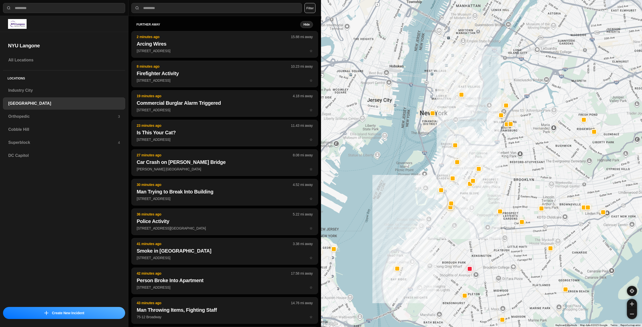
drag, startPoint x: 502, startPoint y: 135, endPoint x: 470, endPoint y: 202, distance: 74.0
click at [470, 202] on div at bounding box center [481, 163] width 321 height 327
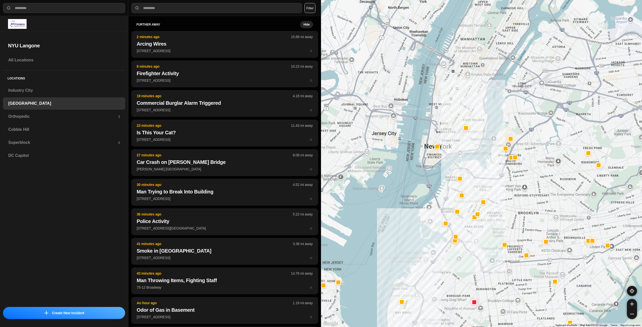
drag, startPoint x: 472, startPoint y: 180, endPoint x: 473, endPoint y: 186, distance: 6.4
click at [473, 186] on div at bounding box center [481, 163] width 321 height 327
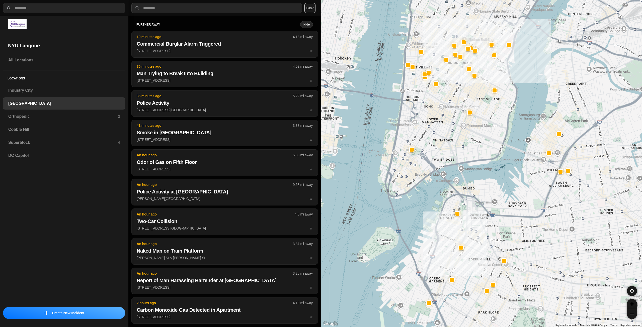
drag, startPoint x: 477, startPoint y: 149, endPoint x: 479, endPoint y: 154, distance: 5.0
click at [479, 154] on div "421 people" at bounding box center [481, 163] width 321 height 327
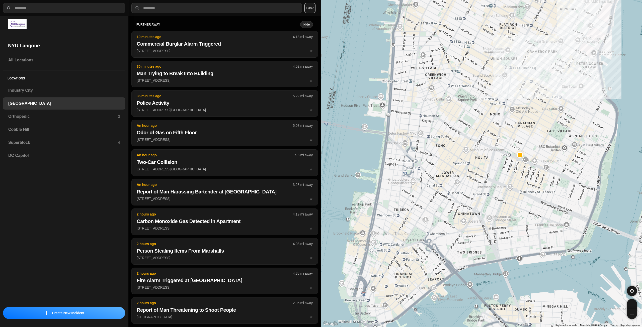
drag, startPoint x: 443, startPoint y: 142, endPoint x: 518, endPoint y: 205, distance: 98.2
click at [529, 214] on div "421 people" at bounding box center [481, 163] width 321 height 327
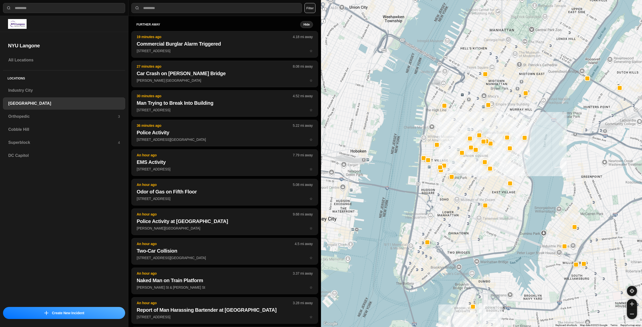
drag, startPoint x: 484, startPoint y: 187, endPoint x: 482, endPoint y: 193, distance: 6.4
click at [482, 193] on div "421 people" at bounding box center [481, 163] width 321 height 327
click at [43, 116] on h3 "Orthopedic" at bounding box center [63, 117] width 110 height 6
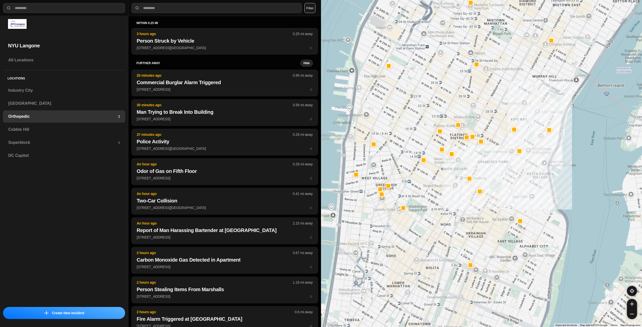
drag, startPoint x: 451, startPoint y: 260, endPoint x: 484, endPoint y: 223, distance: 49.0
click at [484, 223] on div at bounding box center [481, 163] width 321 height 327
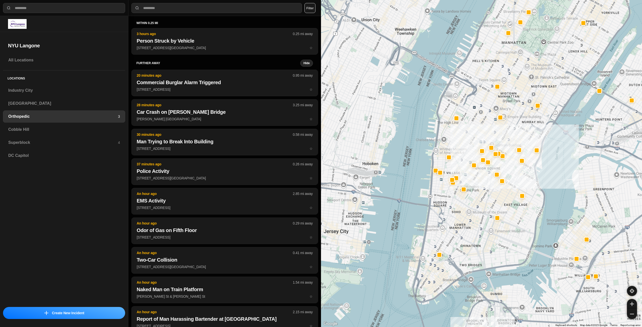
drag, startPoint x: 487, startPoint y: 275, endPoint x: 503, endPoint y: 239, distance: 39.1
click at [80, 127] on h3 "Cobble Hill" at bounding box center [64, 130] width 112 height 6
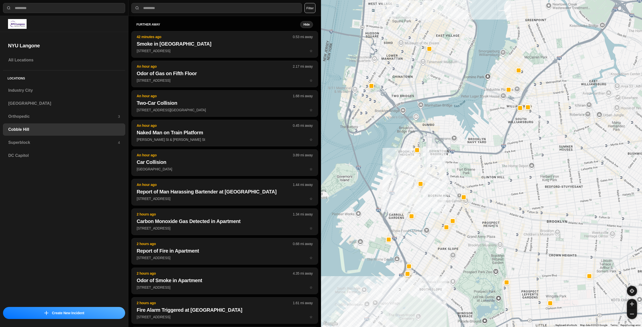
drag, startPoint x: 441, startPoint y: 204, endPoint x: 440, endPoint y: 208, distance: 4.3
click at [440, 208] on div at bounding box center [481, 163] width 321 height 327
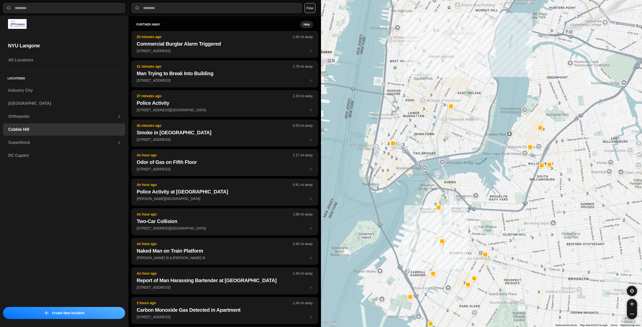
drag, startPoint x: 411, startPoint y: 82, endPoint x: 435, endPoint y: 161, distance: 82.0
click at [435, 161] on div at bounding box center [481, 163] width 321 height 327
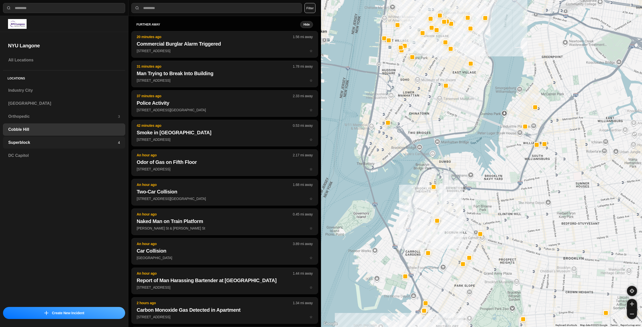
click at [46, 144] on h3 "Superblock" at bounding box center [63, 143] width 110 height 6
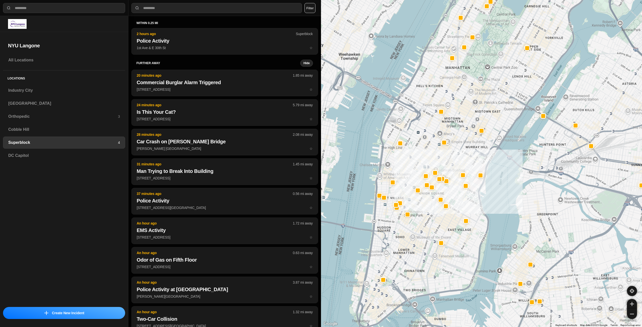
drag, startPoint x: 402, startPoint y: 280, endPoint x: 432, endPoint y: 241, distance: 49.4
click at [432, 241] on div at bounding box center [481, 163] width 321 height 327
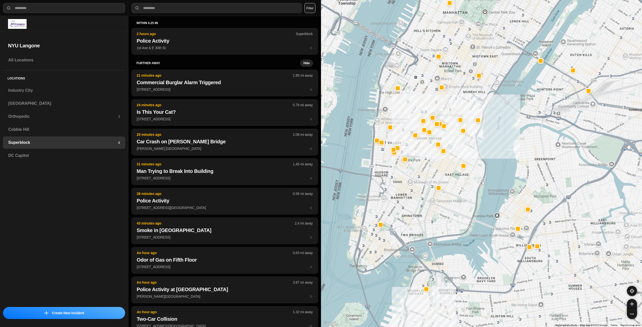
drag, startPoint x: 521, startPoint y: 286, endPoint x: 505, endPoint y: 250, distance: 39.3
click at [58, 91] on h3 "Industry City" at bounding box center [64, 91] width 112 height 6
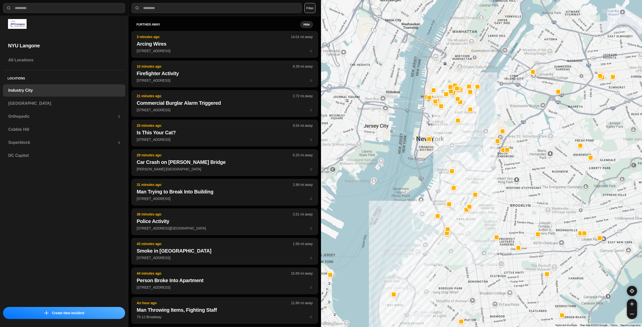
drag, startPoint x: 508, startPoint y: 126, endPoint x: 488, endPoint y: 165, distance: 44.5
click at [488, 165] on div at bounding box center [481, 163] width 321 height 327
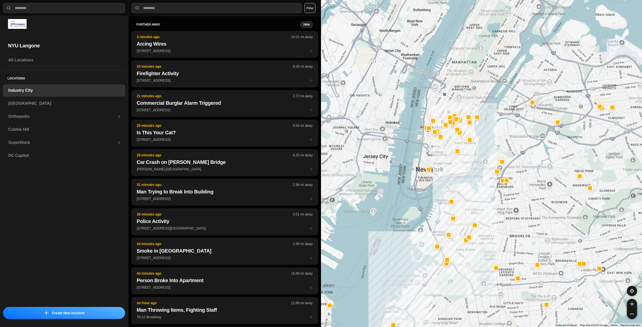
drag, startPoint x: 449, startPoint y: 156, endPoint x: 449, endPoint y: 175, distance: 19.6
click at [449, 175] on div at bounding box center [481, 163] width 321 height 327
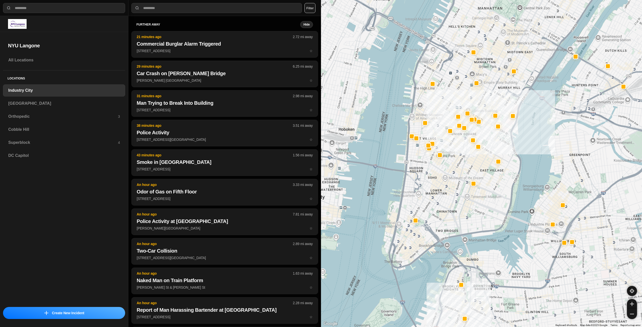
drag, startPoint x: 453, startPoint y: 166, endPoint x: 456, endPoint y: 184, distance: 17.9
click at [456, 184] on div "757 people" at bounding box center [481, 163] width 321 height 327
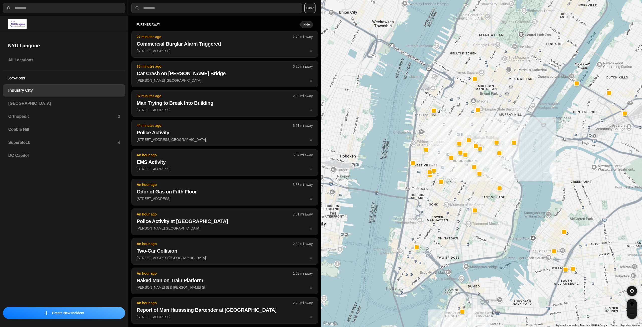
drag, startPoint x: 470, startPoint y: 144, endPoint x: 463, endPoint y: 198, distance: 54.2
click at [463, 198] on div "757 people" at bounding box center [481, 163] width 321 height 327
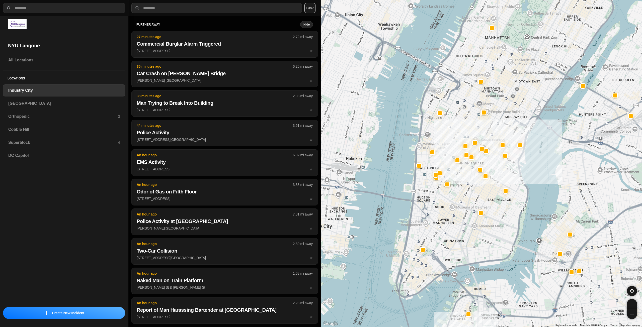
drag, startPoint x: 503, startPoint y: 200, endPoint x: 498, endPoint y: 219, distance: 19.8
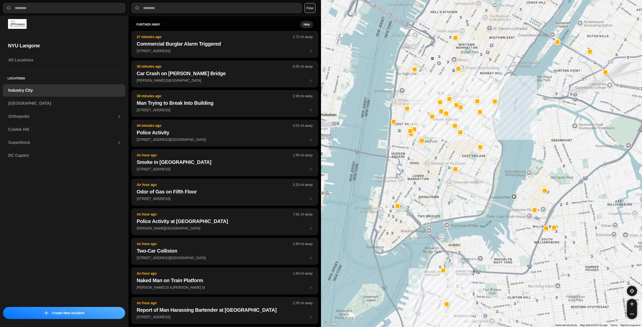
drag, startPoint x: 555, startPoint y: 296, endPoint x: 529, endPoint y: 252, distance: 51.1
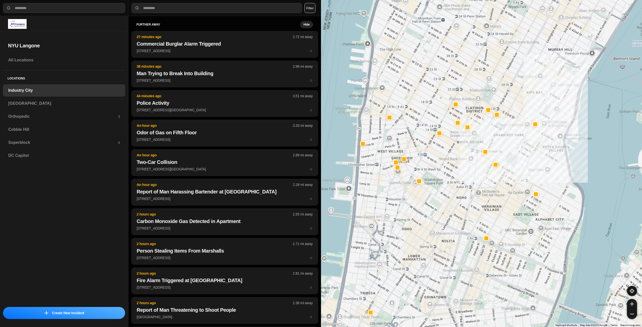
drag, startPoint x: 430, startPoint y: 198, endPoint x: 443, endPoint y: 261, distance: 64.6
click at [443, 261] on div "757 people" at bounding box center [481, 163] width 321 height 327
click at [22, 105] on h3 "[GEOGRAPHIC_DATA]" at bounding box center [64, 104] width 112 height 6
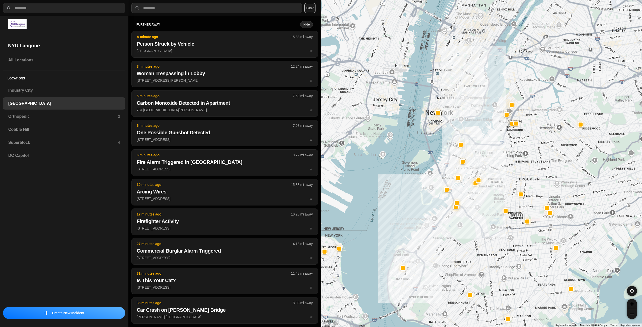
drag, startPoint x: 577, startPoint y: 50, endPoint x: 521, endPoint y: 152, distance: 116.3
click at [521, 152] on div at bounding box center [481, 163] width 321 height 327
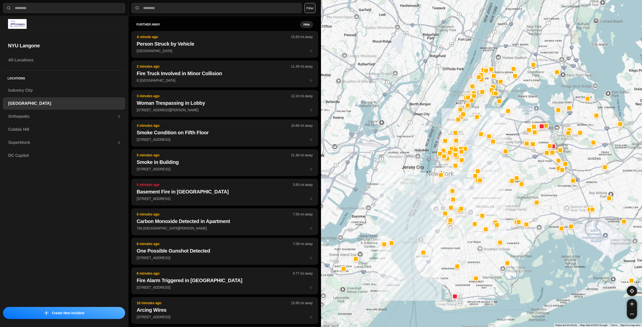
drag, startPoint x: 495, startPoint y: 106, endPoint x: 485, endPoint y: 168, distance: 63.0
click at [485, 168] on div at bounding box center [481, 163] width 321 height 327
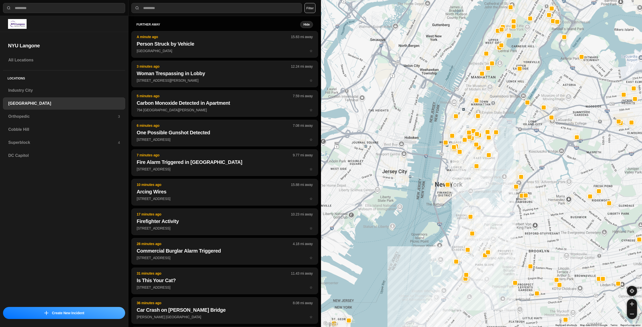
drag, startPoint x: 442, startPoint y: 187, endPoint x: 476, endPoint y: 181, distance: 34.6
click at [476, 181] on div at bounding box center [481, 163] width 321 height 327
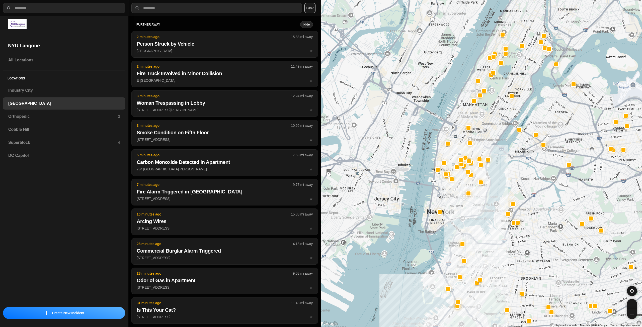
drag, startPoint x: 521, startPoint y: 165, endPoint x: 516, endPoint y: 179, distance: 15.6
click at [516, 179] on div at bounding box center [481, 163] width 321 height 327
click at [60, 116] on h3 "Orthopedic" at bounding box center [63, 117] width 110 height 6
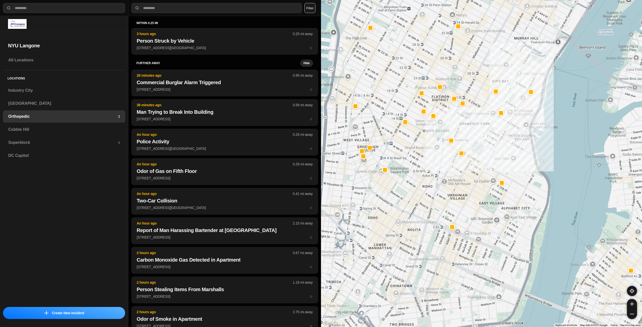
drag, startPoint x: 450, startPoint y: 226, endPoint x: 474, endPoint y: 182, distance: 50.1
click at [474, 182] on div at bounding box center [481, 163] width 321 height 327
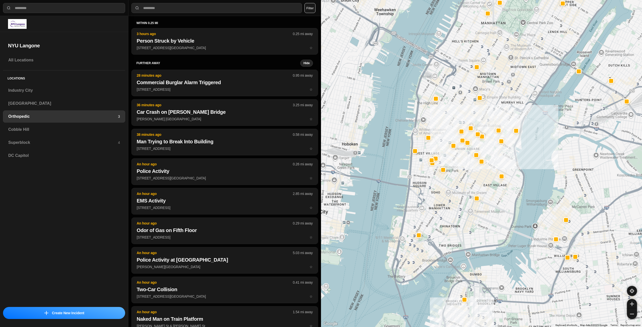
drag, startPoint x: 441, startPoint y: 244, endPoint x: 462, endPoint y: 222, distance: 30.7
click at [462, 222] on div at bounding box center [481, 163] width 321 height 327
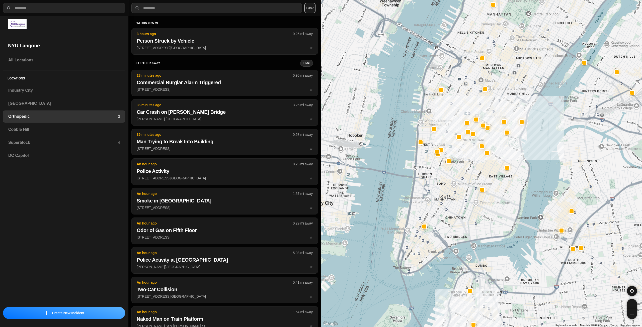
drag, startPoint x: 460, startPoint y: 221, endPoint x: 465, endPoint y: 211, distance: 11.2
click at [465, 211] on div at bounding box center [481, 163] width 321 height 327
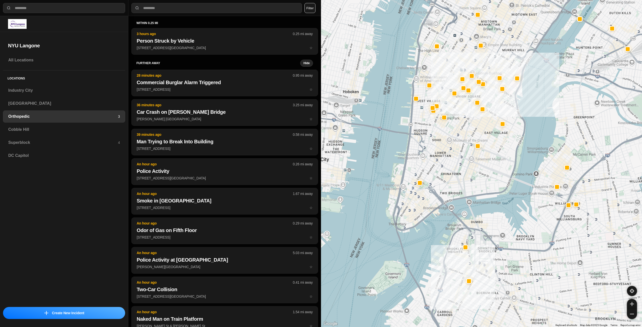
drag, startPoint x: 528, startPoint y: 265, endPoint x: 523, endPoint y: 221, distance: 43.9
click at [61, 129] on h3 "Cobble Hill" at bounding box center [64, 130] width 112 height 6
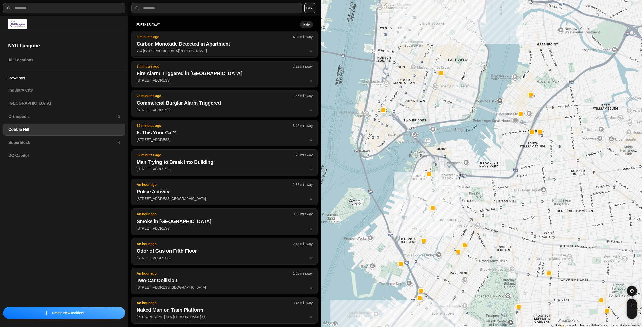
drag, startPoint x: 481, startPoint y: 163, endPoint x: 472, endPoint y: 193, distance: 31.4
click at [472, 193] on div at bounding box center [481, 163] width 321 height 327
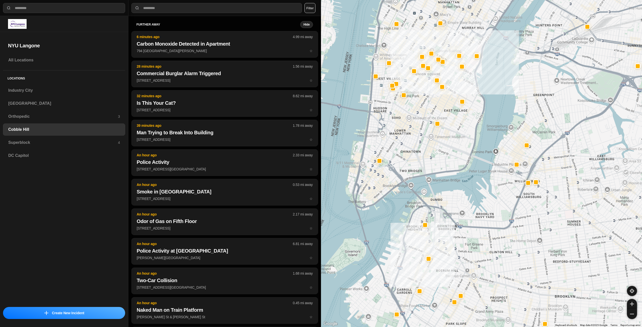
drag, startPoint x: 478, startPoint y: 141, endPoint x: 478, endPoint y: 181, distance: 40.6
click at [478, 181] on div at bounding box center [481, 163] width 321 height 327
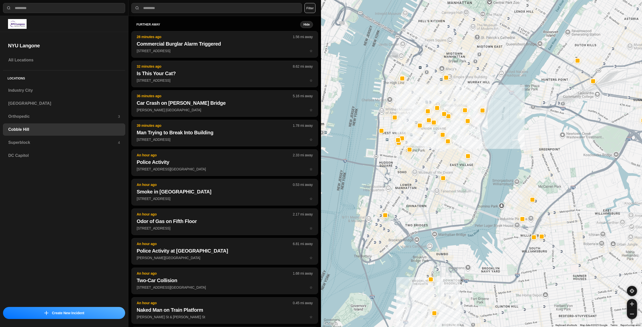
drag, startPoint x: 454, startPoint y: 137, endPoint x: 459, endPoint y: 190, distance: 53.5
click at [459, 190] on div at bounding box center [481, 163] width 321 height 327
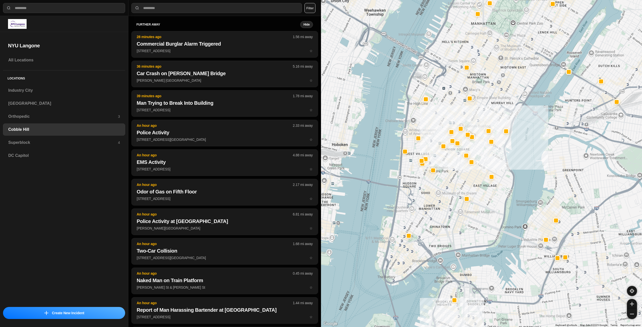
drag, startPoint x: 440, startPoint y: 200, endPoint x: 466, endPoint y: 224, distance: 35.1
click at [466, 224] on div at bounding box center [481, 163] width 321 height 327
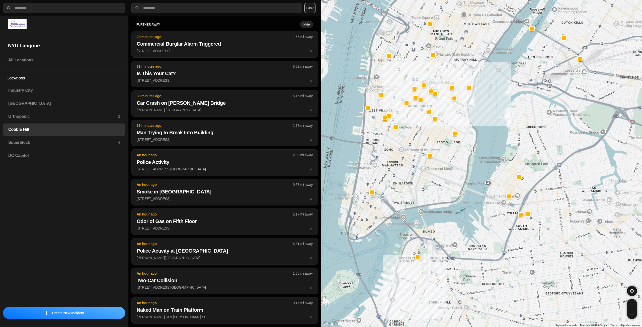
drag, startPoint x: 533, startPoint y: 269, endPoint x: 496, endPoint y: 225, distance: 57.5
click at [90, 143] on h3 "Superblock" at bounding box center [63, 143] width 110 height 6
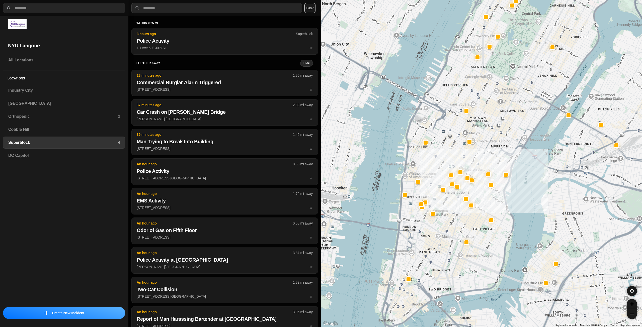
drag, startPoint x: 414, startPoint y: 264, endPoint x: 456, endPoint y: 226, distance: 57.0
click at [456, 226] on div at bounding box center [481, 163] width 321 height 327
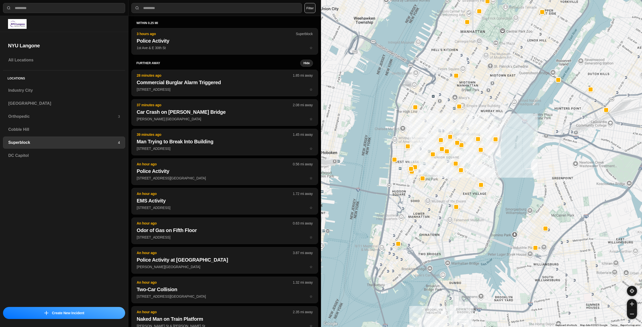
drag, startPoint x: 441, startPoint y: 267, endPoint x: 429, endPoint y: 231, distance: 37.7
click at [429, 231] on div at bounding box center [481, 163] width 321 height 327
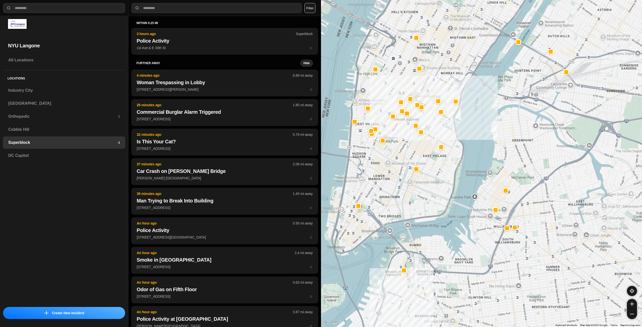
drag, startPoint x: 550, startPoint y: 287, endPoint x: 509, endPoint y: 249, distance: 55.4
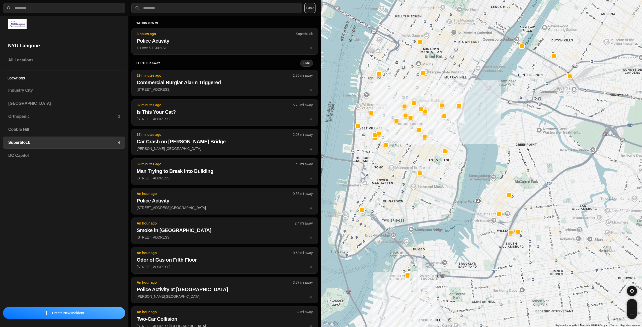
drag, startPoint x: 465, startPoint y: 207, endPoint x: 486, endPoint y: 229, distance: 30.3
click at [486, 229] on div at bounding box center [481, 163] width 321 height 327
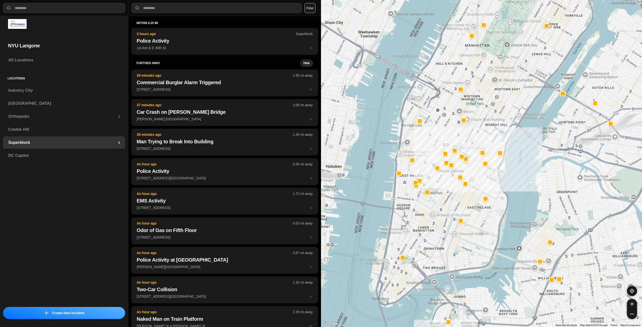
drag, startPoint x: 444, startPoint y: 168, endPoint x: 468, endPoint y: 198, distance: 38.7
click at [468, 198] on div at bounding box center [481, 163] width 321 height 327
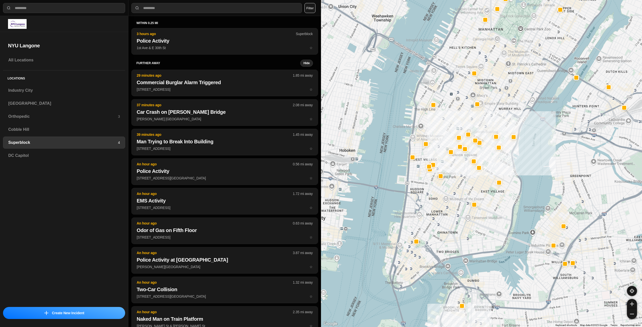
drag, startPoint x: 444, startPoint y: 228, endPoint x: 481, endPoint y: 222, distance: 37.4
click at [481, 222] on div at bounding box center [481, 163] width 321 height 327
click at [65, 93] on h3 "Industry City" at bounding box center [64, 91] width 112 height 6
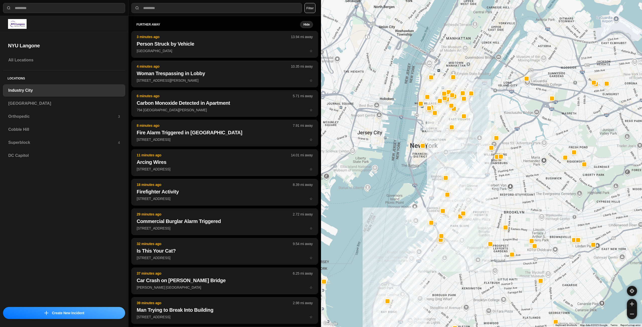
drag, startPoint x: 505, startPoint y: 189, endPoint x: 500, endPoint y: 200, distance: 12.4
click at [500, 200] on div at bounding box center [481, 163] width 321 height 327
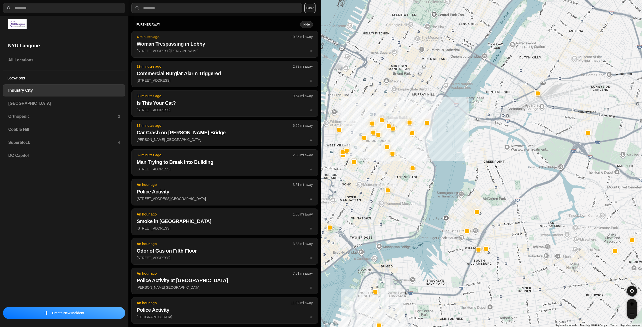
drag, startPoint x: 510, startPoint y: 121, endPoint x: 514, endPoint y: 213, distance: 91.4
click at [514, 213] on div "757 people" at bounding box center [481, 163] width 321 height 327
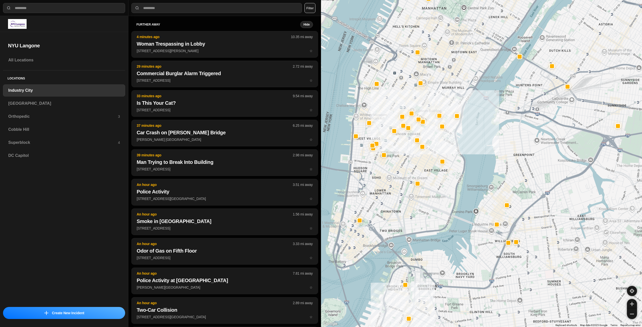
drag, startPoint x: 423, startPoint y: 207, endPoint x: 463, endPoint y: 194, distance: 42.4
click at [463, 194] on div "757 people" at bounding box center [481, 163] width 321 height 327
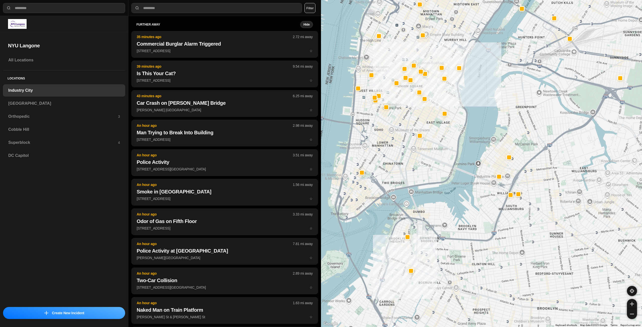
drag, startPoint x: 485, startPoint y: 274, endPoint x: 475, endPoint y: 235, distance: 40.3
click at [48, 105] on h3 "[GEOGRAPHIC_DATA]" at bounding box center [64, 104] width 112 height 6
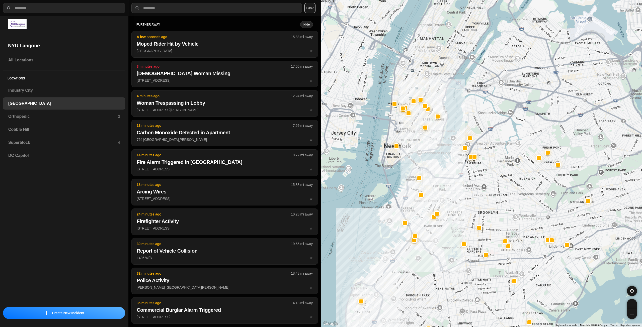
drag, startPoint x: 495, startPoint y: 155, endPoint x: 455, endPoint y: 201, distance: 60.8
click at [452, 241] on div at bounding box center [481, 163] width 321 height 327
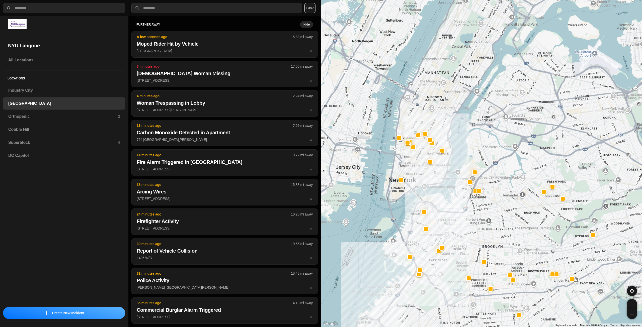
drag, startPoint x: 429, startPoint y: 156, endPoint x: 435, endPoint y: 201, distance: 45.4
click at [435, 201] on div at bounding box center [481, 163] width 321 height 327
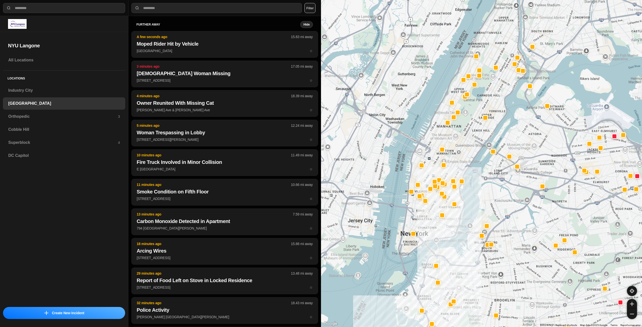
drag, startPoint x: 425, startPoint y: 223, endPoint x: 427, endPoint y: 227, distance: 4.8
click at [427, 227] on div at bounding box center [481, 163] width 321 height 327
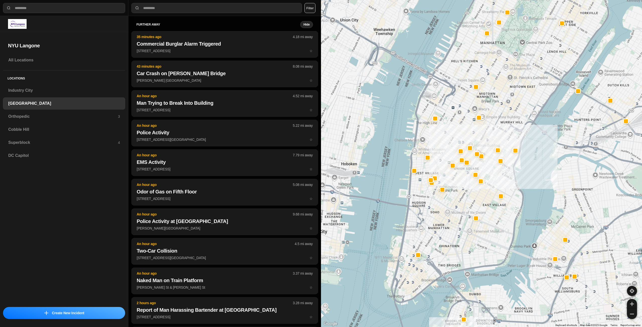
drag, startPoint x: 424, startPoint y: 231, endPoint x: 454, endPoint y: 244, distance: 32.5
click at [454, 244] on div "421 people" at bounding box center [481, 163] width 321 height 327
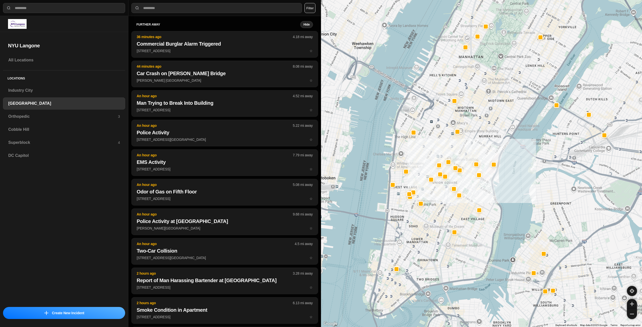
drag, startPoint x: 460, startPoint y: 133, endPoint x: 437, endPoint y: 147, distance: 26.4
click at [437, 147] on div "421 people" at bounding box center [481, 163] width 321 height 327
click at [34, 114] on h3 "Orthopedic" at bounding box center [63, 117] width 110 height 6
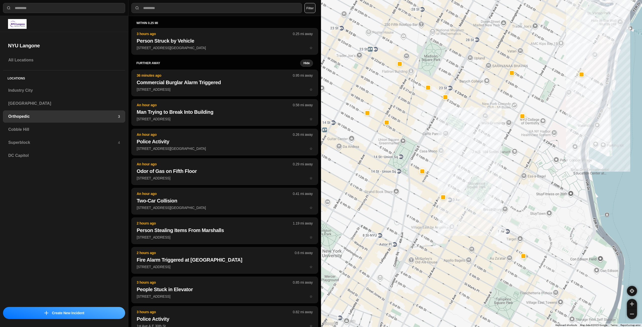
drag, startPoint x: 430, startPoint y: 147, endPoint x: 483, endPoint y: 154, distance: 53.3
click at [483, 155] on div at bounding box center [481, 163] width 321 height 327
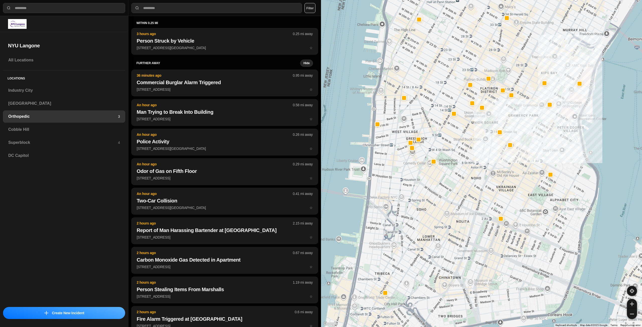
drag, startPoint x: 412, startPoint y: 197, endPoint x: 467, endPoint y: 162, distance: 66.0
click at [467, 162] on div at bounding box center [481, 163] width 321 height 327
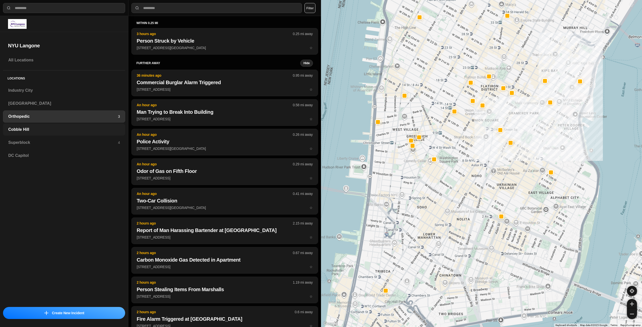
click at [46, 129] on h3 "Cobble Hill" at bounding box center [64, 130] width 112 height 6
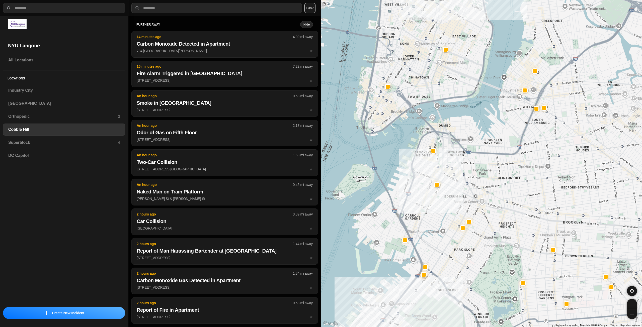
drag, startPoint x: 484, startPoint y: 126, endPoint x: 502, endPoint y: 173, distance: 49.8
click at [502, 173] on div at bounding box center [481, 163] width 321 height 327
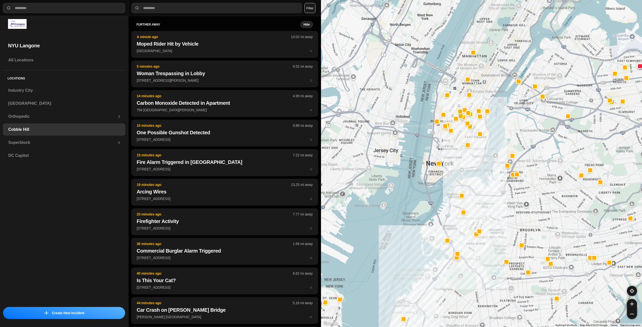
drag, startPoint x: 481, startPoint y: 136, endPoint x: 478, endPoint y: 170, distance: 34.0
click at [478, 170] on div at bounding box center [481, 163] width 321 height 327
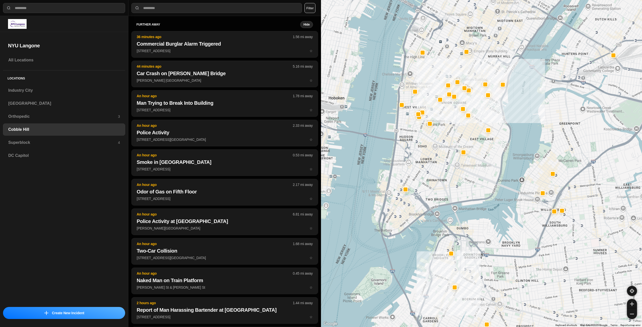
drag, startPoint x: 437, startPoint y: 139, endPoint x: 445, endPoint y: 173, distance: 34.5
click at [445, 173] on div at bounding box center [481, 163] width 321 height 327
click at [82, 141] on h3 "Superblock" at bounding box center [63, 143] width 110 height 6
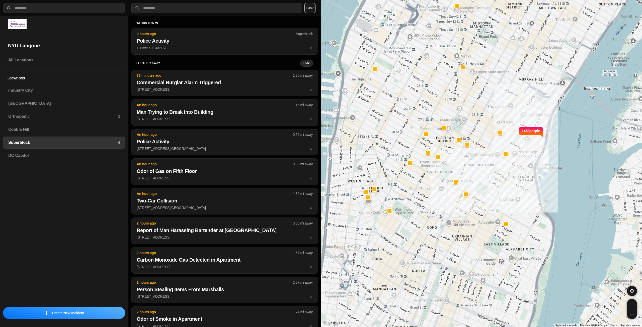
drag, startPoint x: 446, startPoint y: 234, endPoint x: 486, endPoint y: 174, distance: 72.8
click at [486, 174] on div "1453 people" at bounding box center [481, 163] width 321 height 327
